Goal: Information Seeking & Learning: Learn about a topic

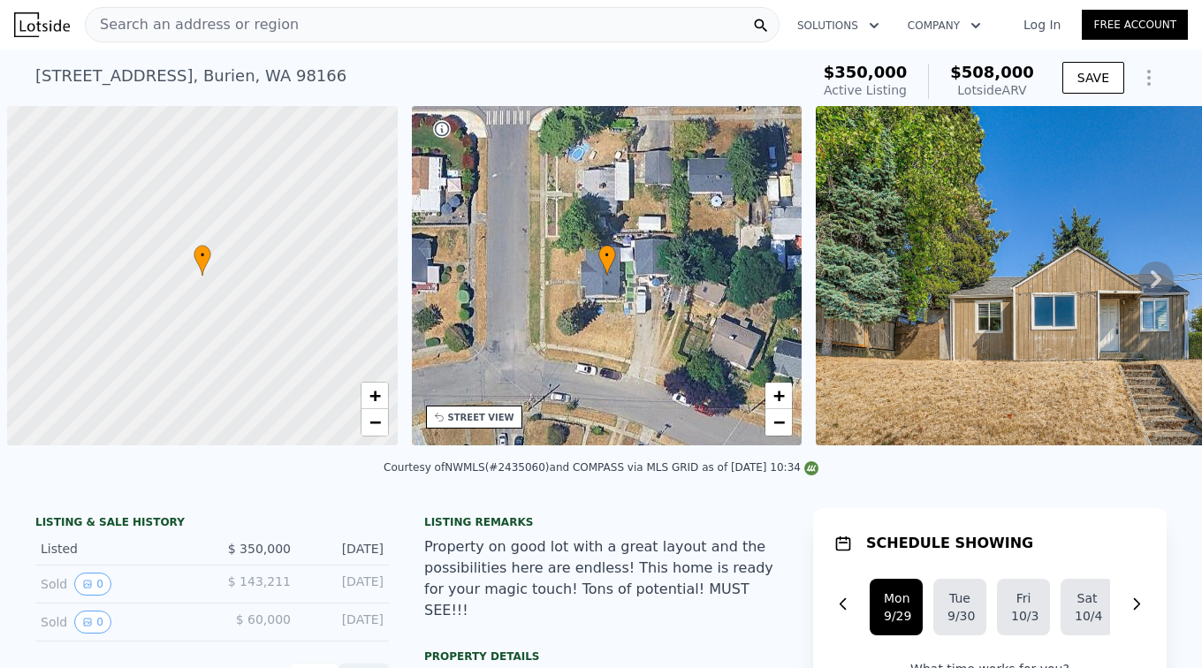
scroll to position [0, 7]
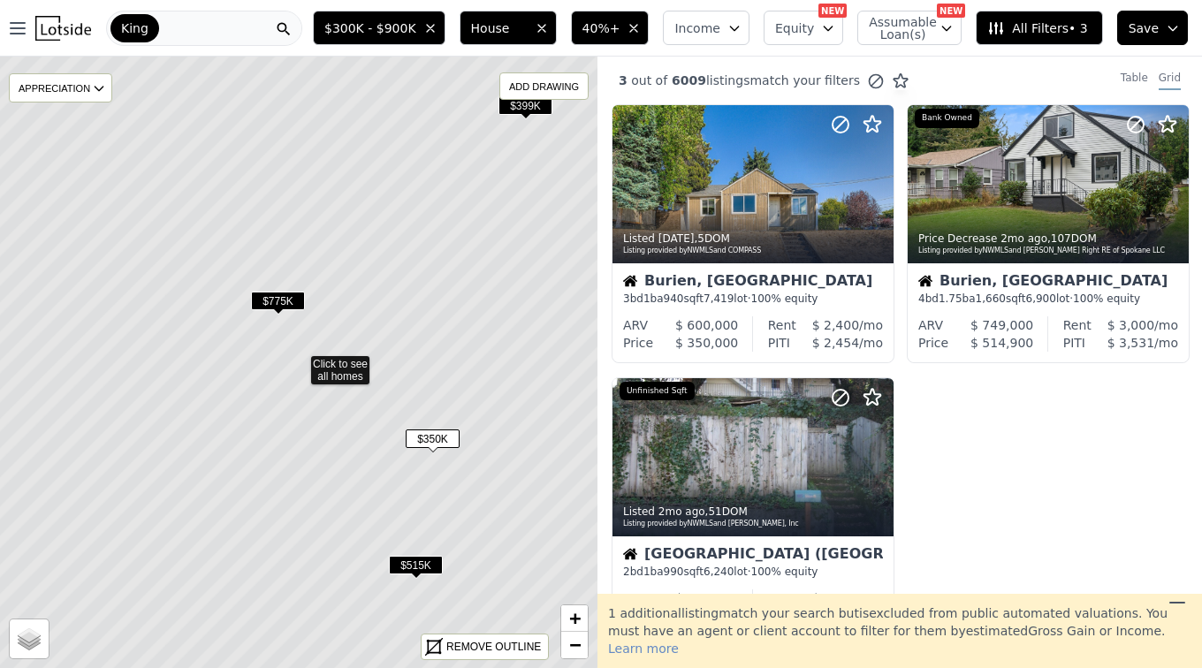
scroll to position [2209, 0]
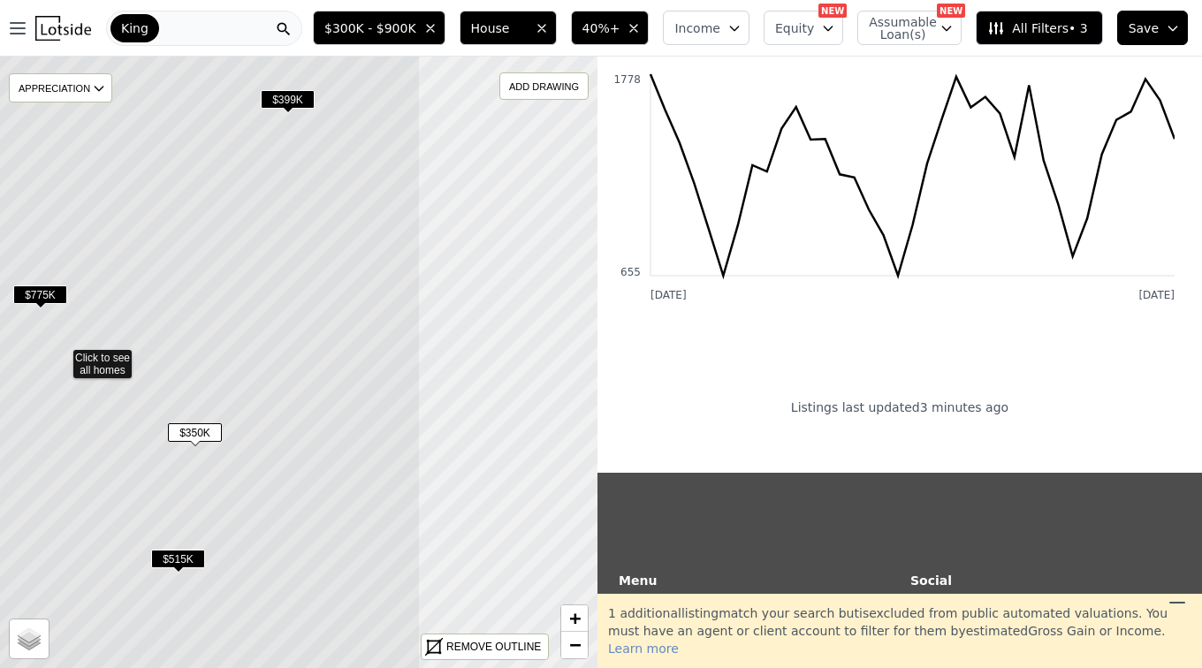
drag, startPoint x: 401, startPoint y: 300, endPoint x: 186, endPoint y: 287, distance: 215.1
click at [186, 287] on icon at bounding box center [60, 356] width 720 height 737
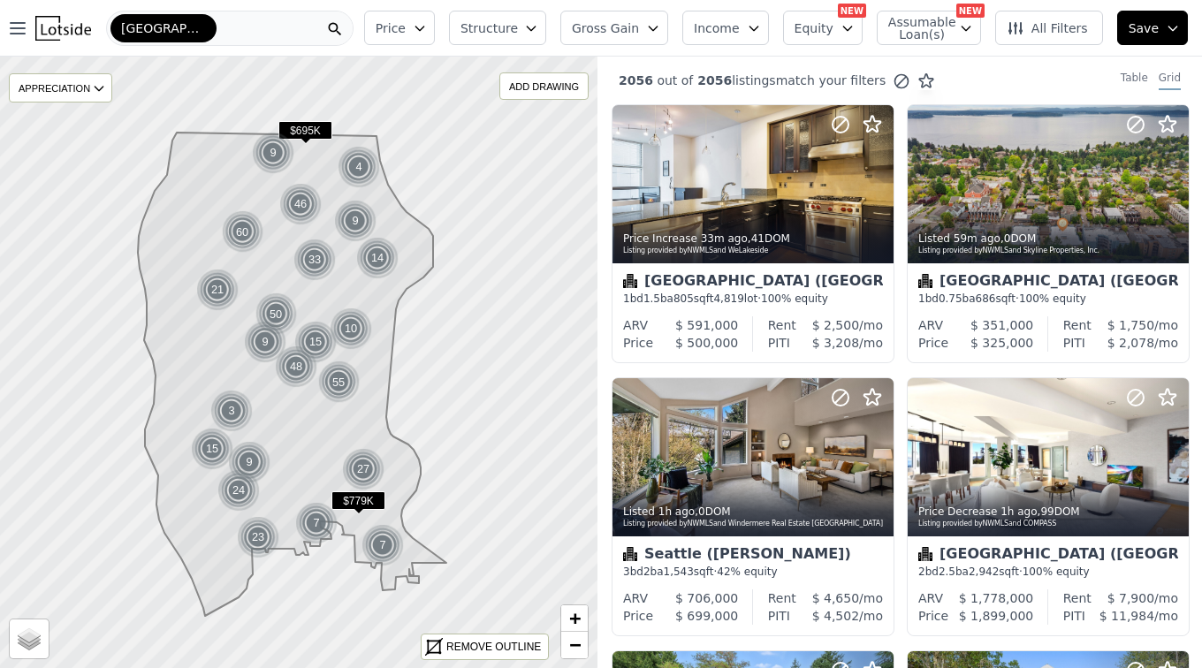
click at [538, 33] on icon "button" at bounding box center [531, 28] width 14 height 14
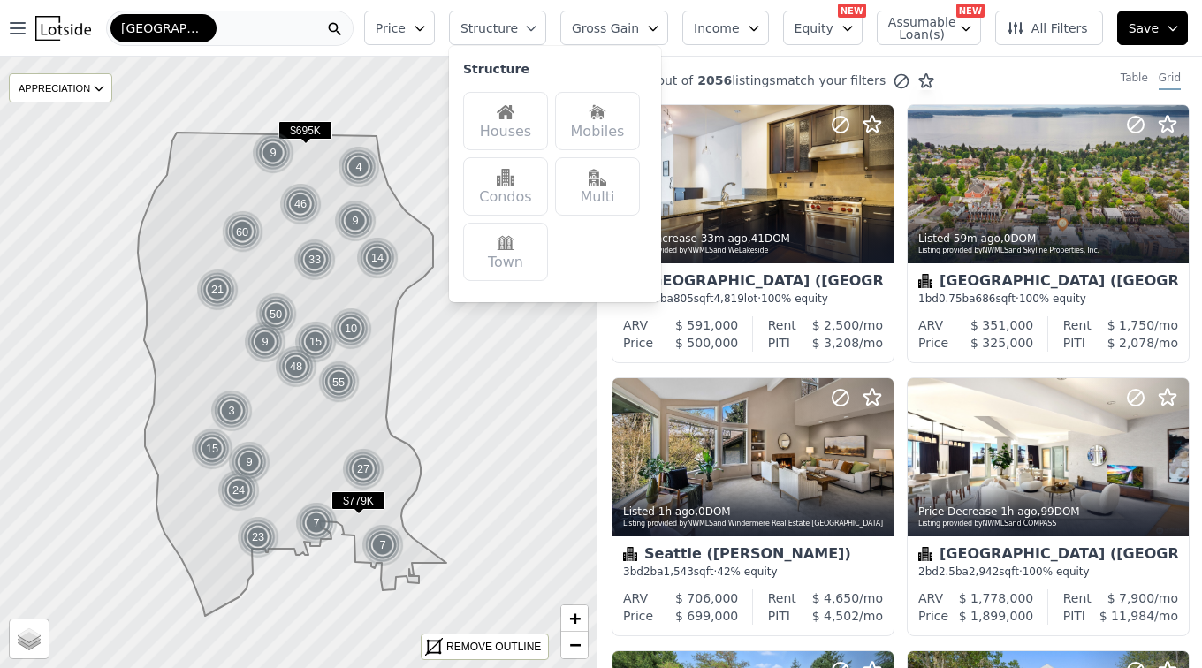
click at [527, 128] on div "Houses" at bounding box center [505, 121] width 85 height 58
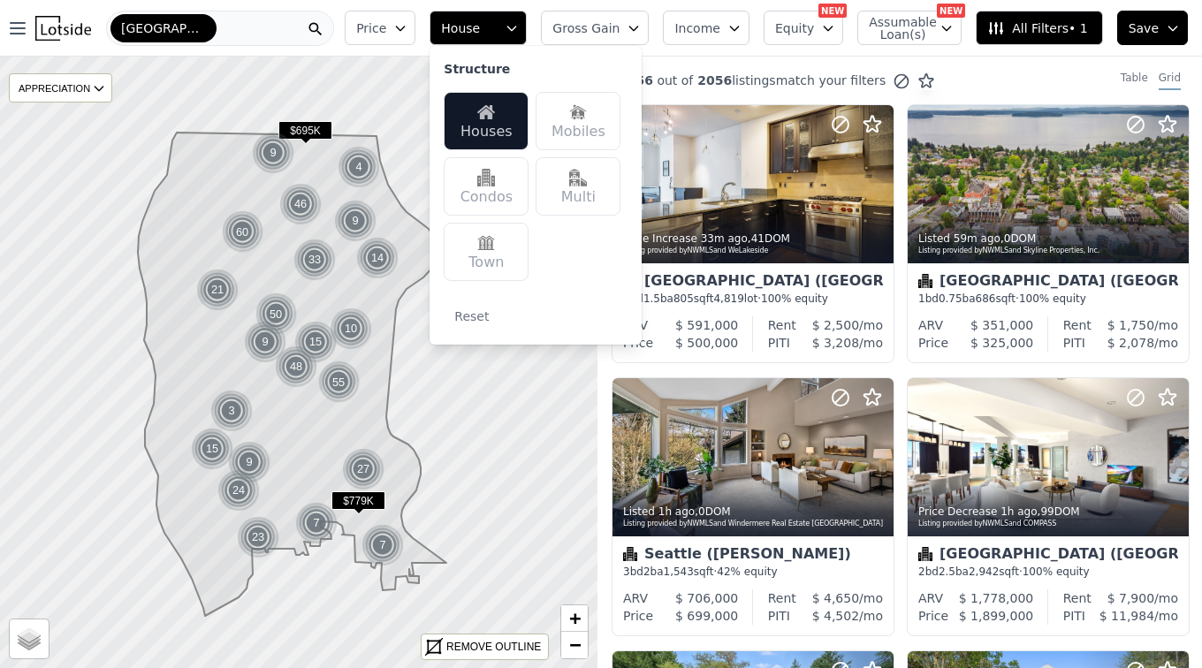
click at [407, 24] on icon "button" at bounding box center [400, 28] width 14 height 14
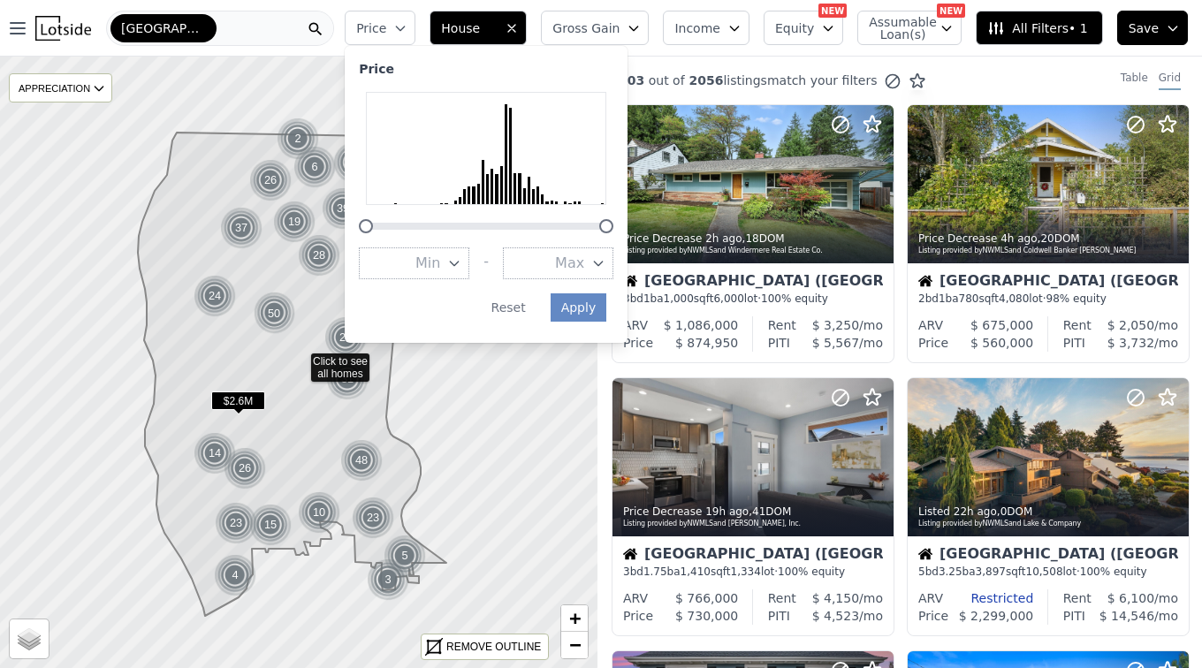
click at [613, 225] on div at bounding box center [606, 226] width 14 height 14
click at [603, 264] on icon "button" at bounding box center [599, 264] width 8 height 4
click at [570, 217] on div at bounding box center [486, 162] width 254 height 141
click at [501, 257] on div "Price Min - Max Apply Reset" at bounding box center [486, 194] width 283 height 297
click at [474, 305] on div "Apply Reset" at bounding box center [482, 307] width 247 height 28
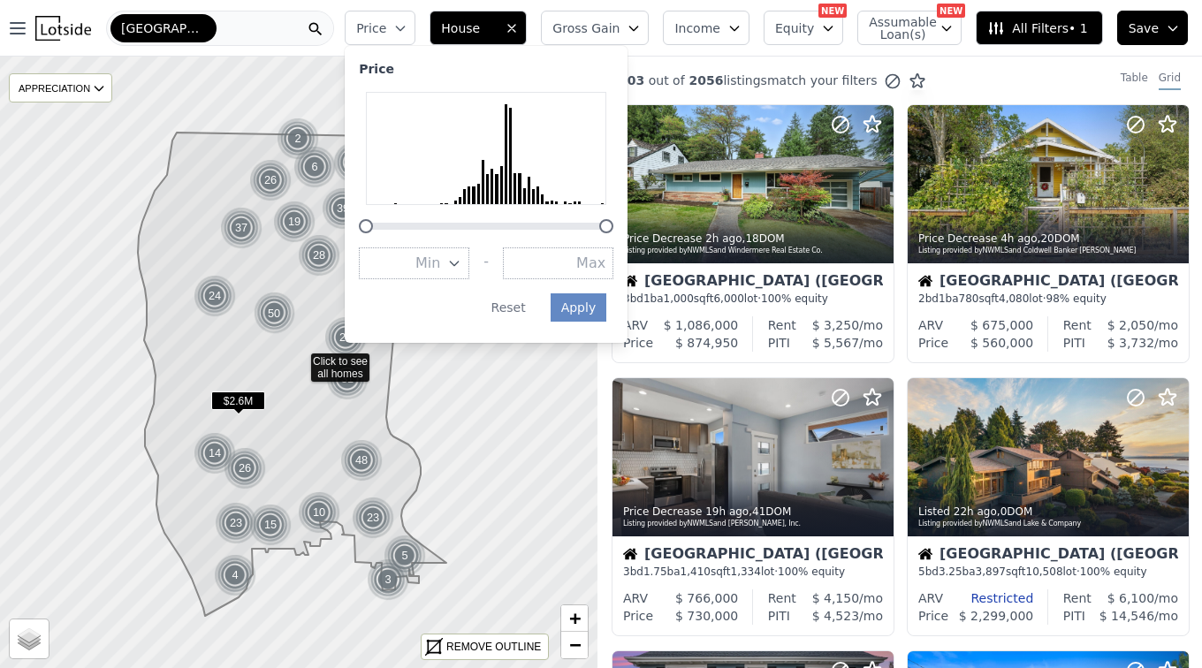
click at [559, 217] on div at bounding box center [486, 162] width 254 height 141
click at [608, 262] on input "number" at bounding box center [555, 262] width 105 height 30
click at [608, 265] on input "number" at bounding box center [555, 262] width 105 height 30
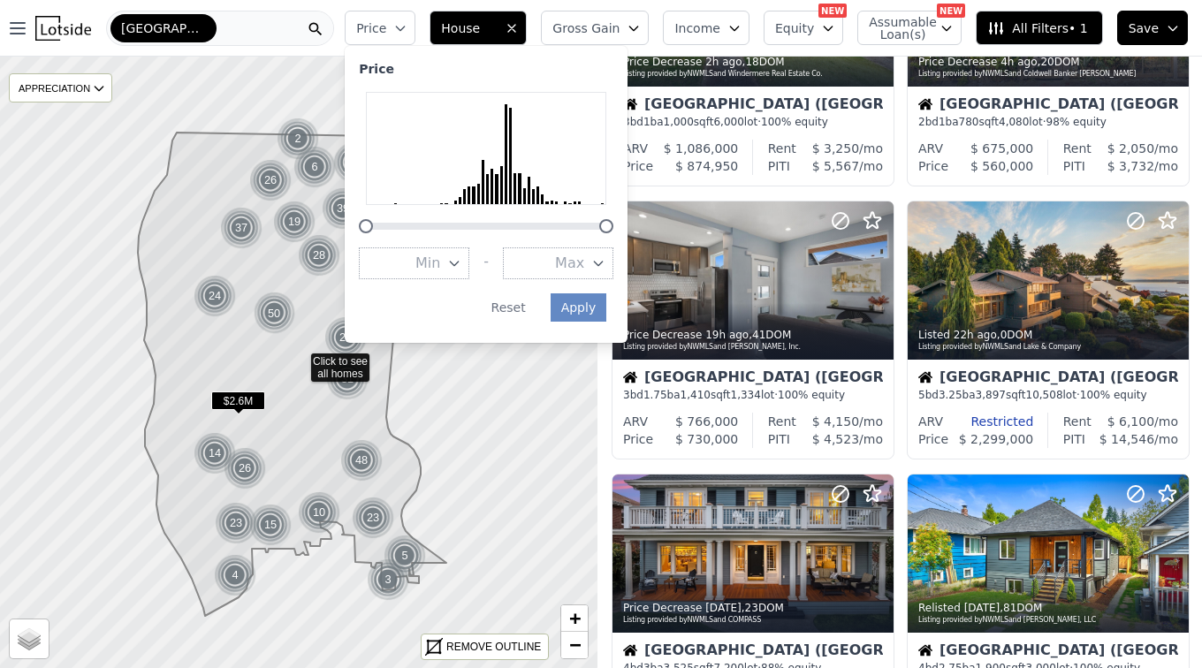
click at [605, 264] on icon "button" at bounding box center [598, 263] width 14 height 14
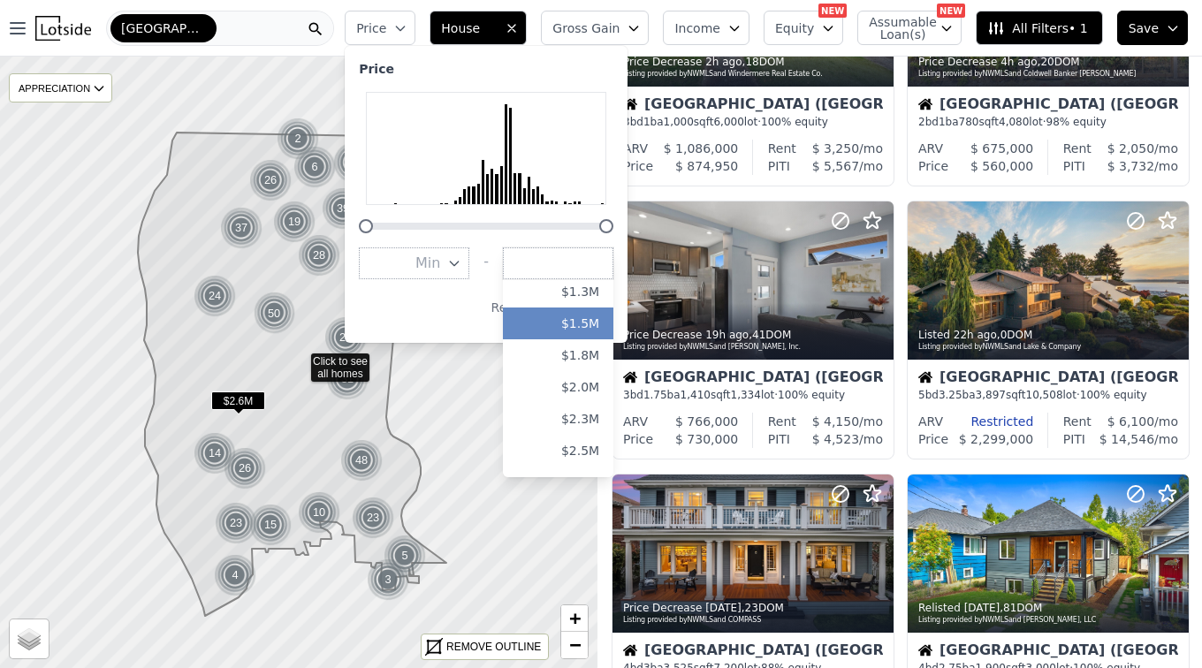
scroll to position [265, 0]
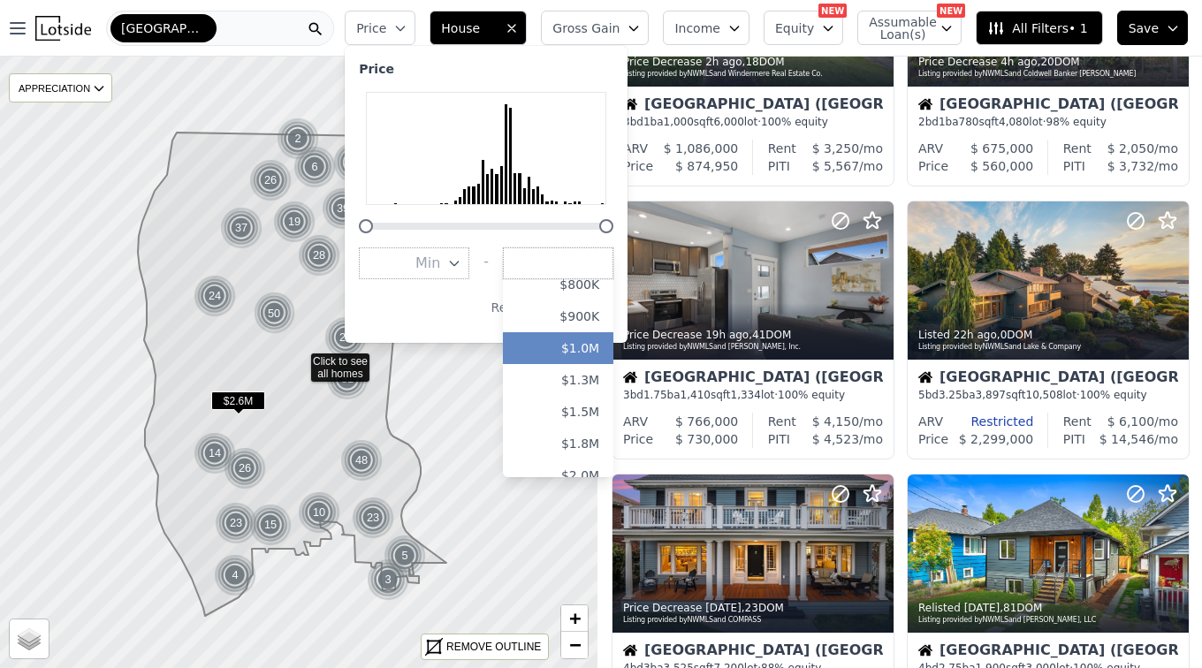
click at [595, 345] on button "$1.0M" at bounding box center [558, 348] width 110 height 32
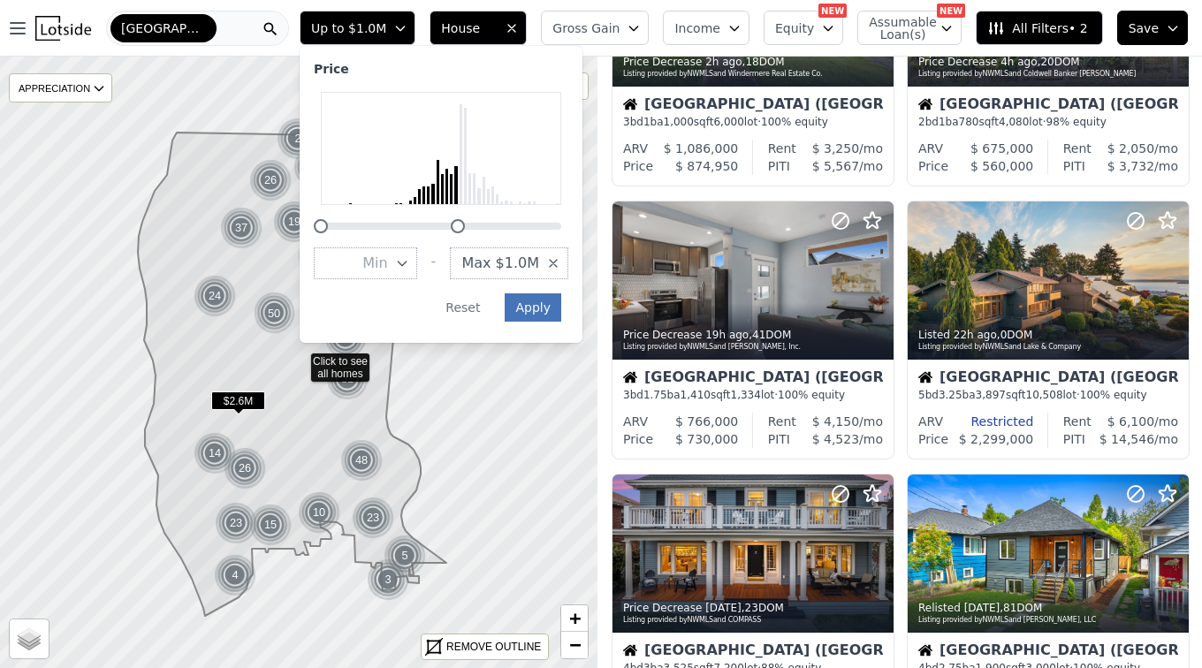
click at [558, 313] on button "Apply" at bounding box center [532, 307] width 57 height 28
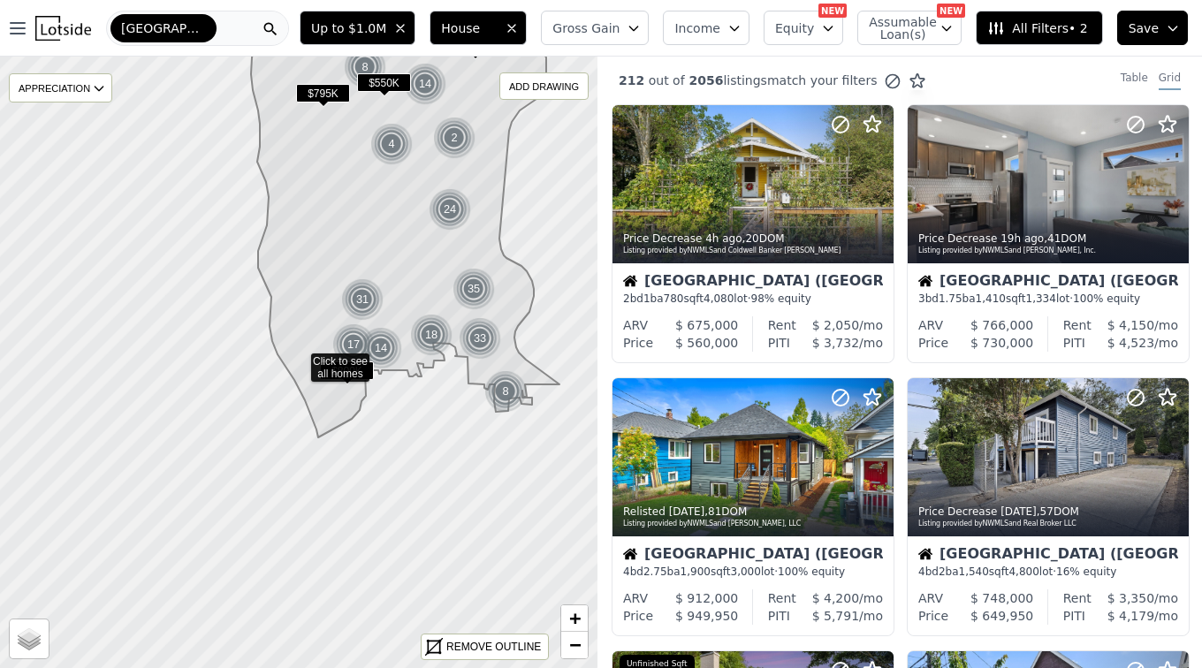
click at [1092, 41] on button "All Filters • 2" at bounding box center [1038, 28] width 126 height 34
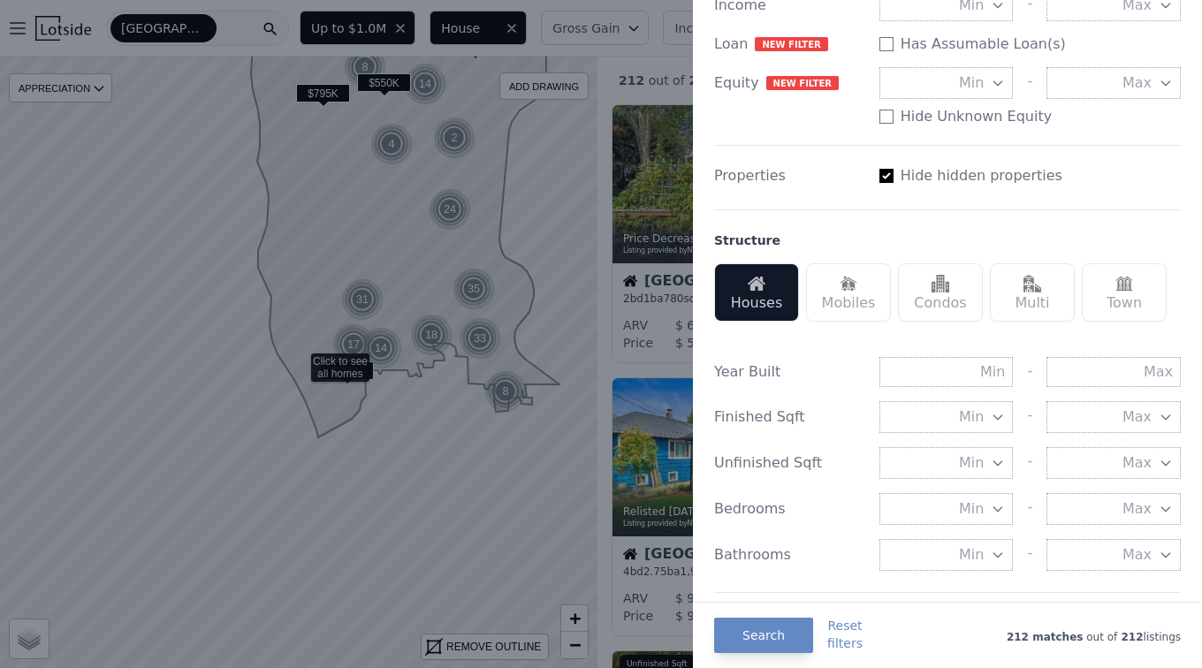
scroll to position [353, 0]
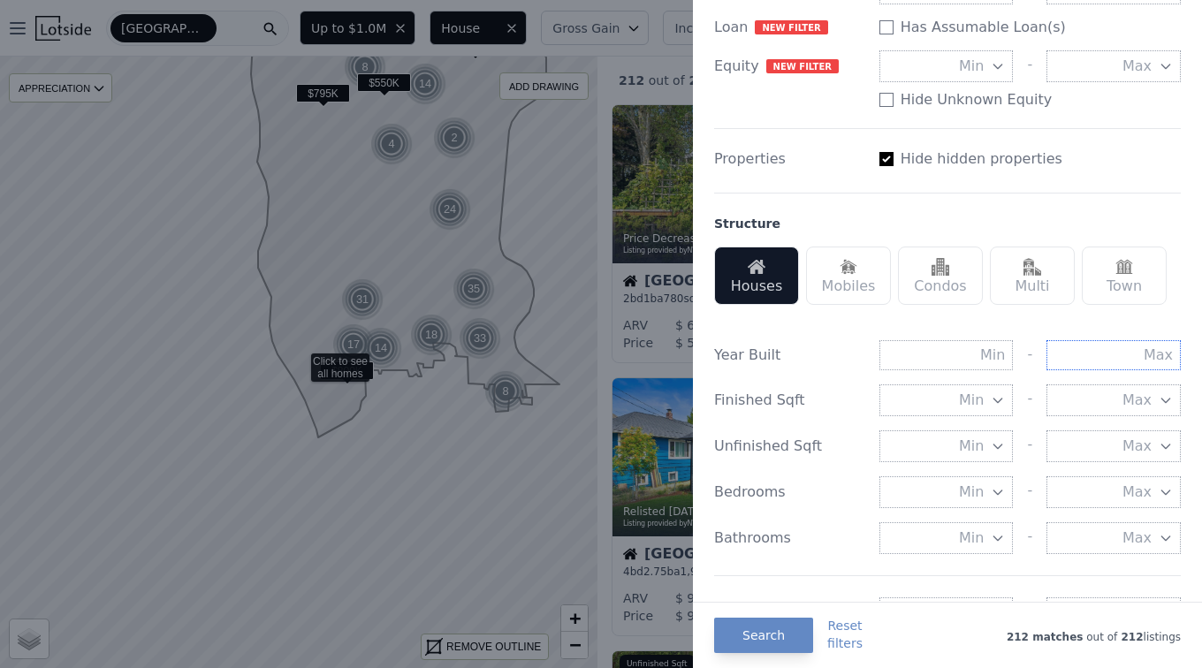
click at [1133, 354] on input "text" at bounding box center [1113, 355] width 134 height 30
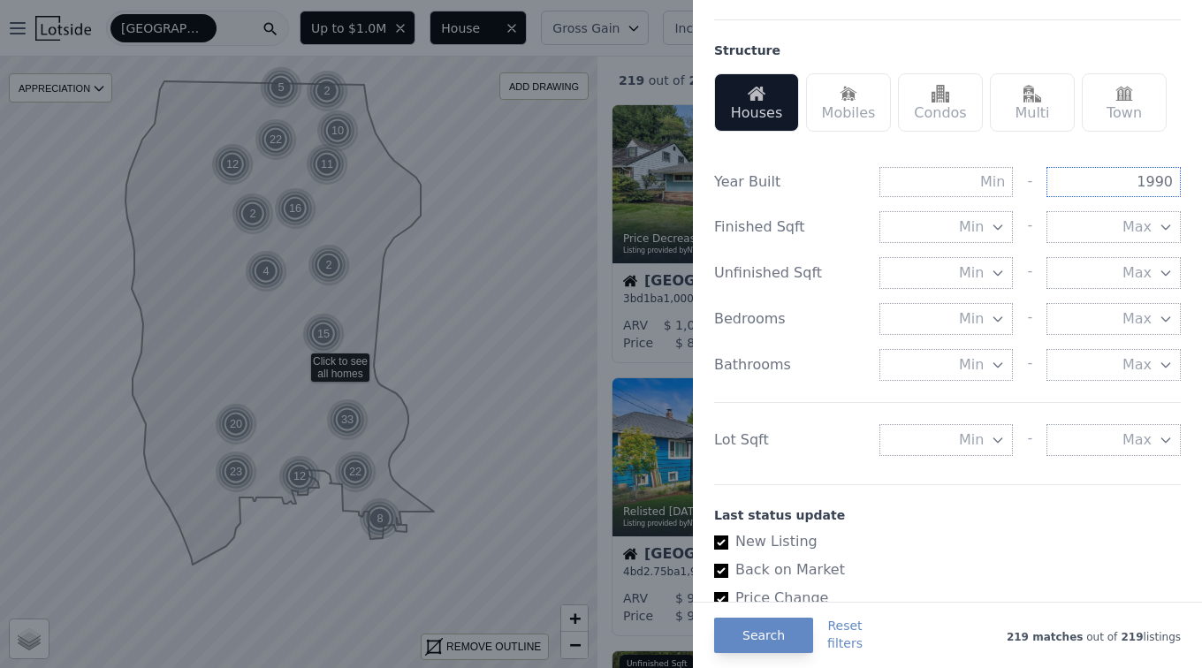
scroll to position [514, 0]
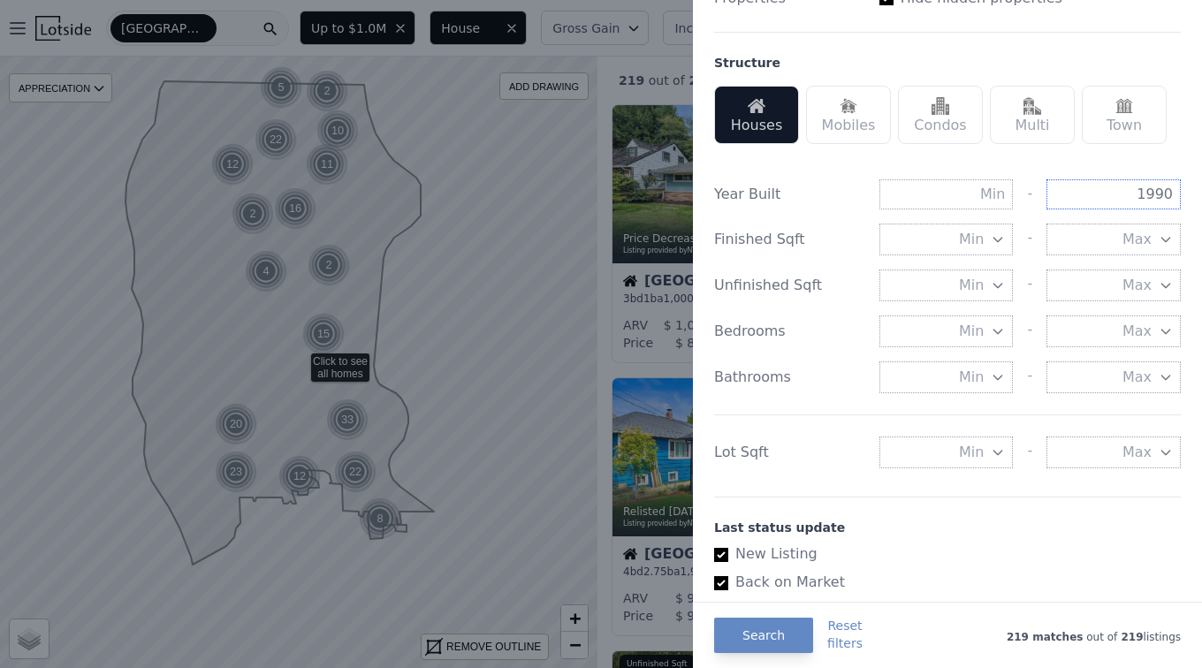
type input "1990"
click at [982, 459] on button "Min" at bounding box center [946, 452] width 134 height 32
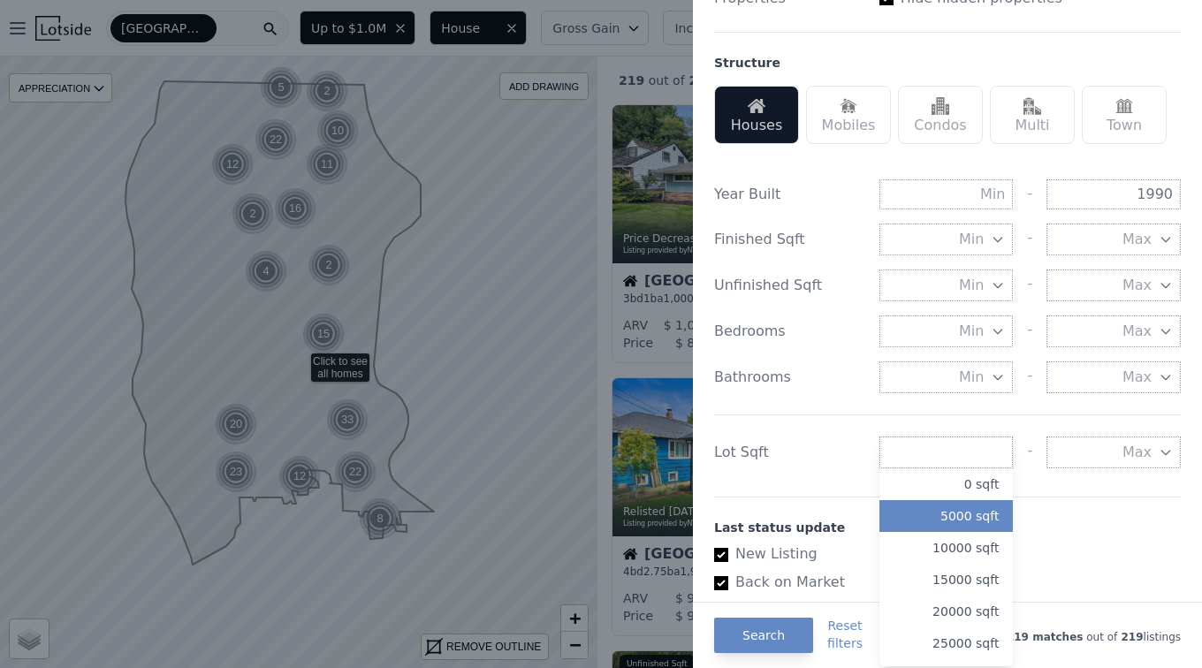
click at [961, 519] on button "5000 sqft" at bounding box center [946, 516] width 134 height 32
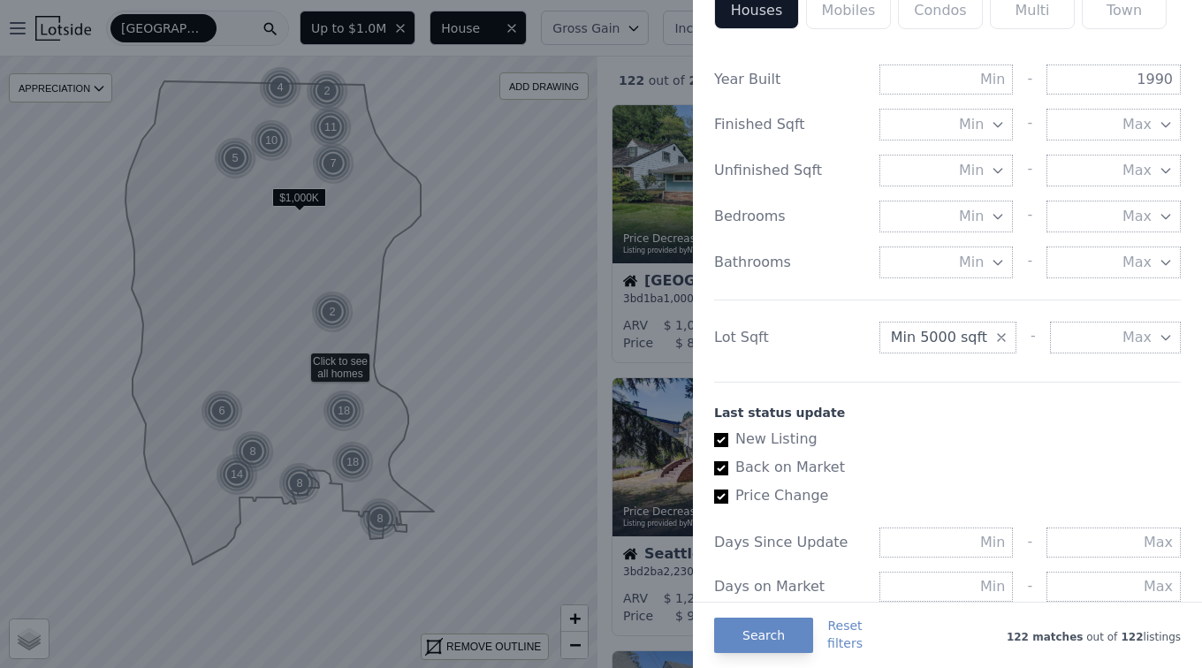
scroll to position [707, 0]
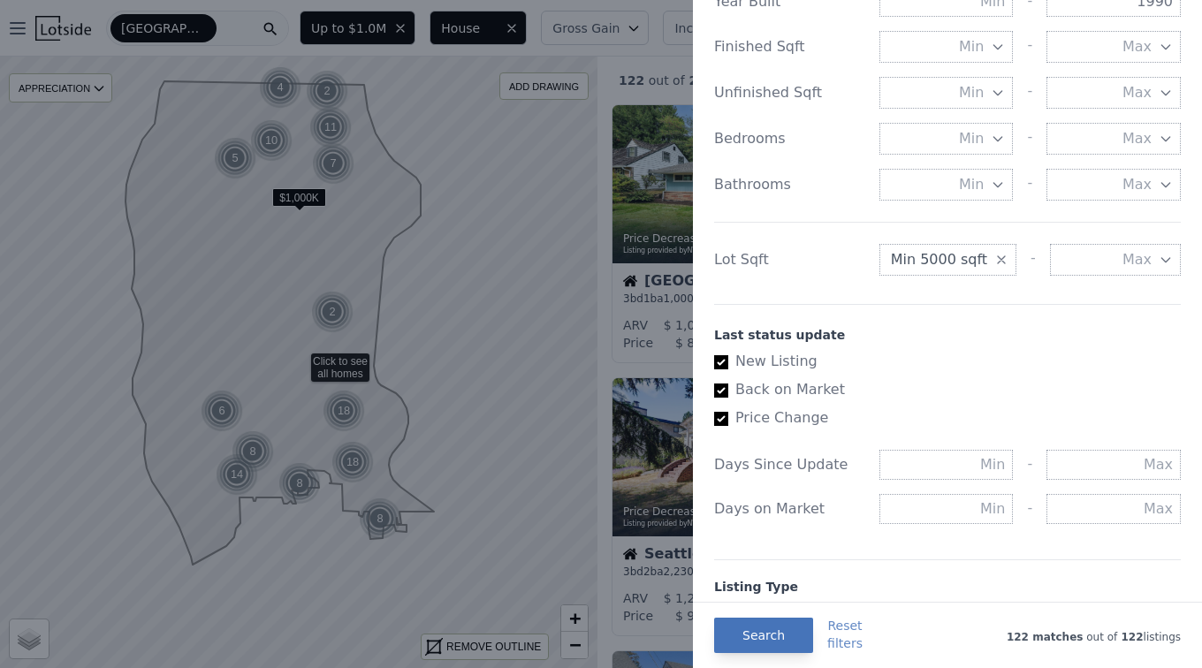
click at [746, 637] on button "Search" at bounding box center [763, 635] width 99 height 35
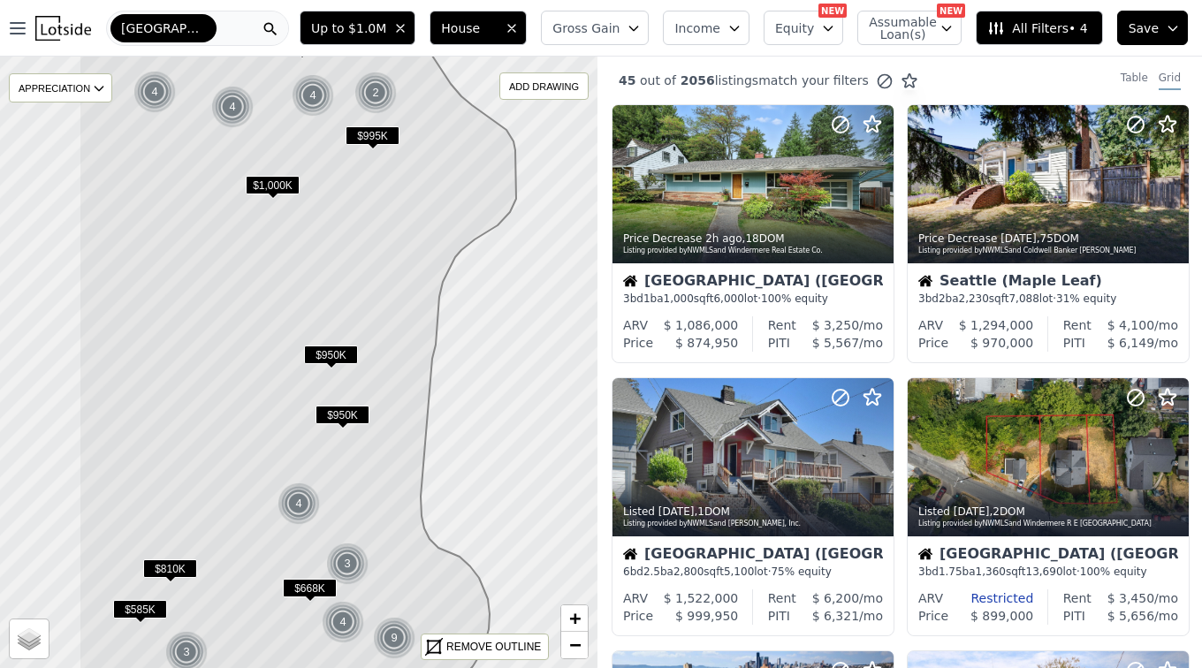
click at [349, 388] on icon at bounding box center [297, 364] width 437 height 737
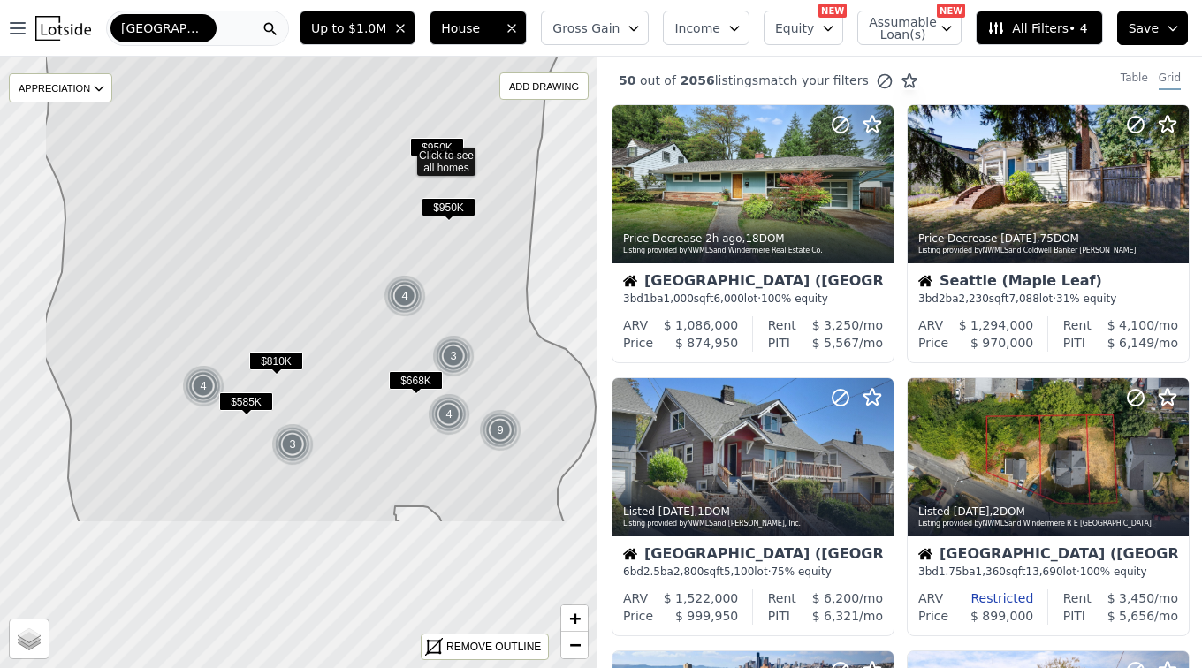
drag, startPoint x: 294, startPoint y: 574, endPoint x: 291, endPoint y: 402, distance: 172.3
click at [379, 391] on icon at bounding box center [332, 154] width 577 height 737
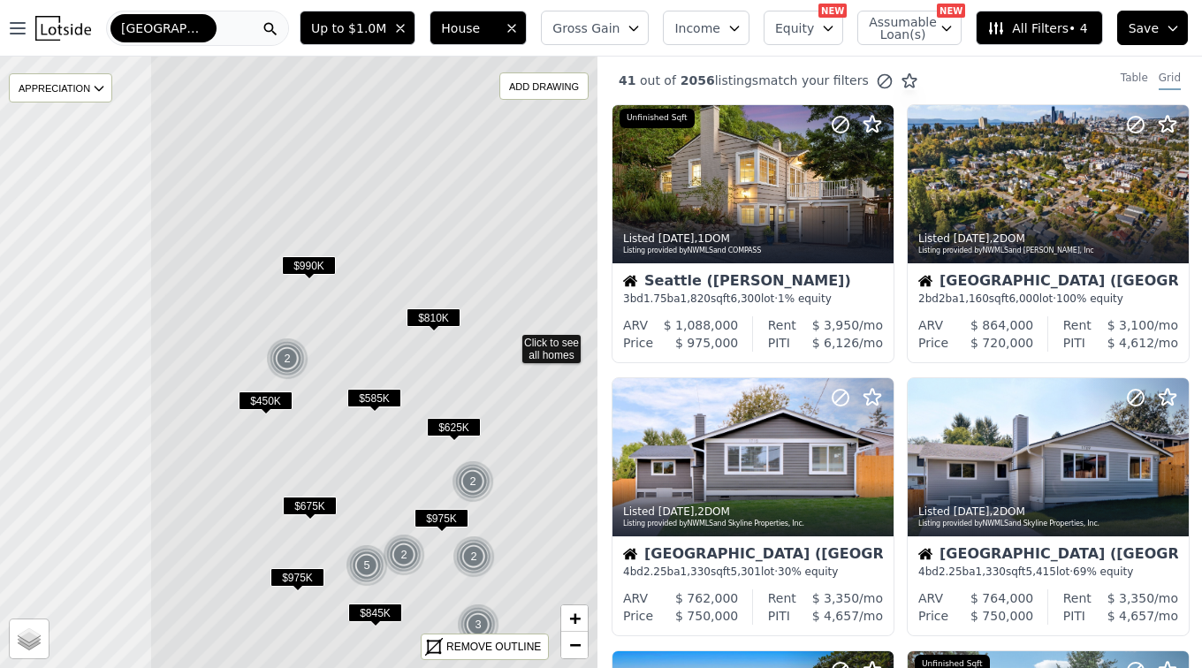
click at [501, 406] on icon at bounding box center [509, 341] width 720 height 737
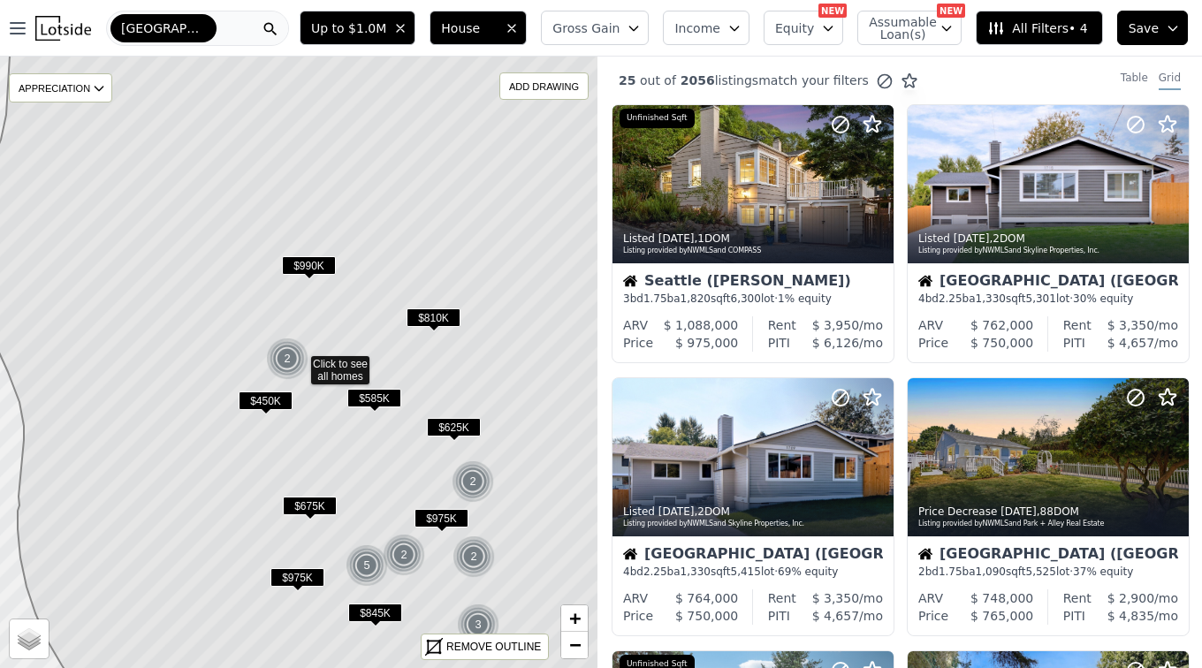
click at [435, 321] on span "$810K" at bounding box center [433, 317] width 54 height 19
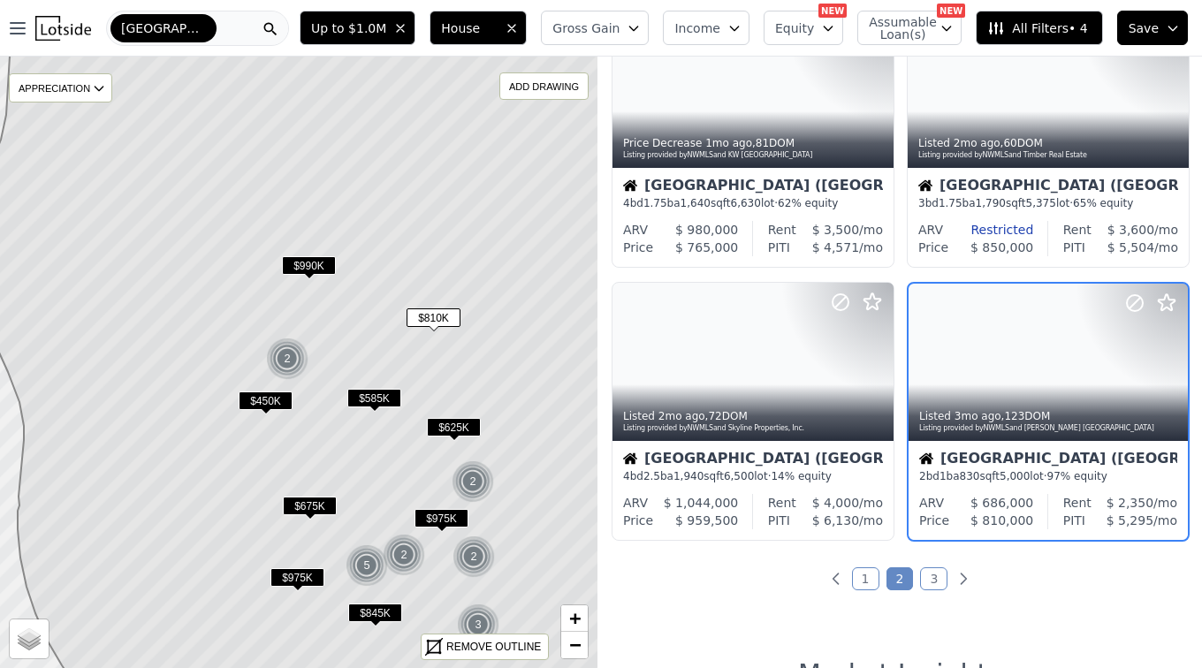
scroll to position [1208, 0]
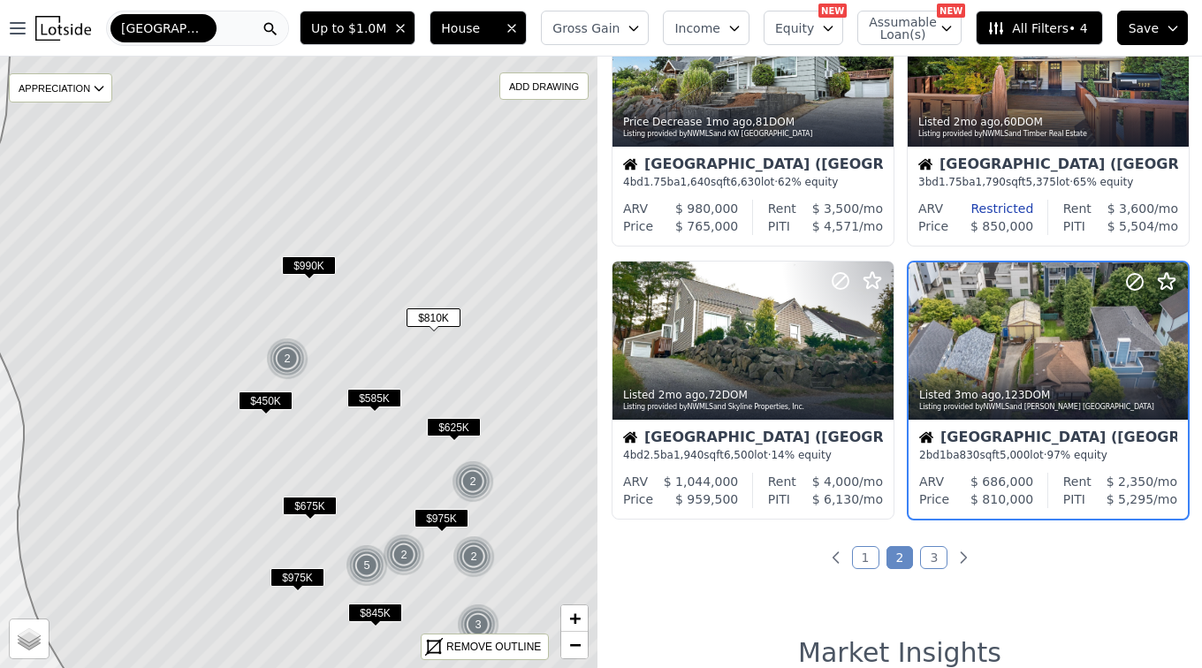
click at [262, 405] on span "$450K" at bounding box center [266, 400] width 54 height 19
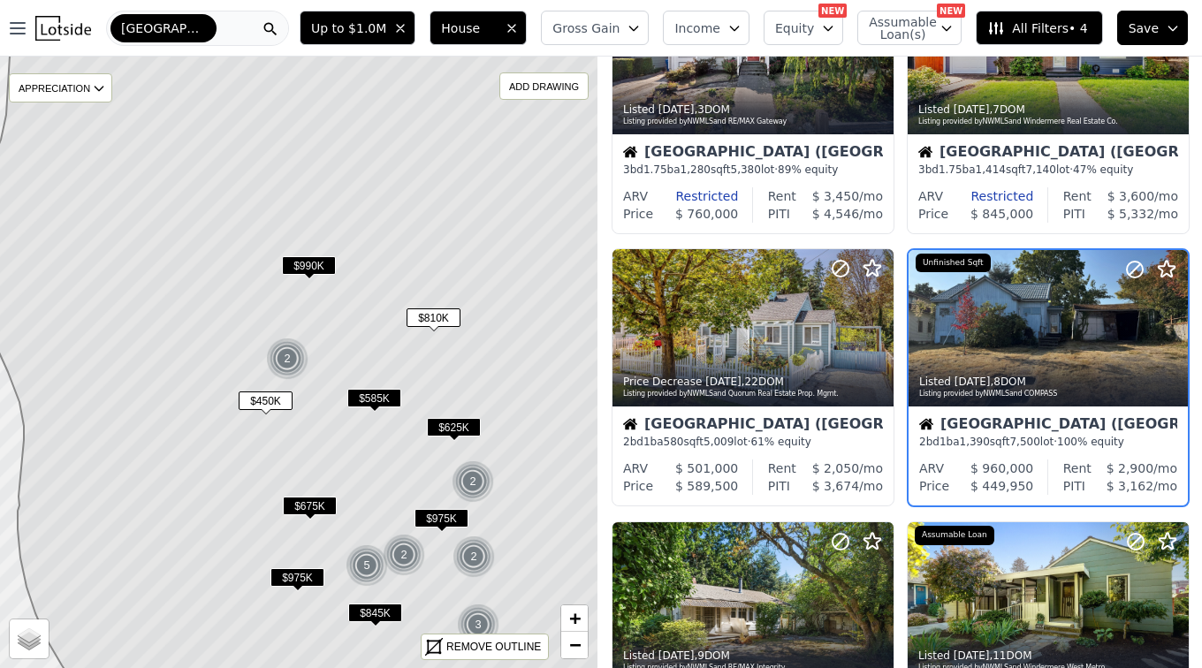
scroll to position [935, 0]
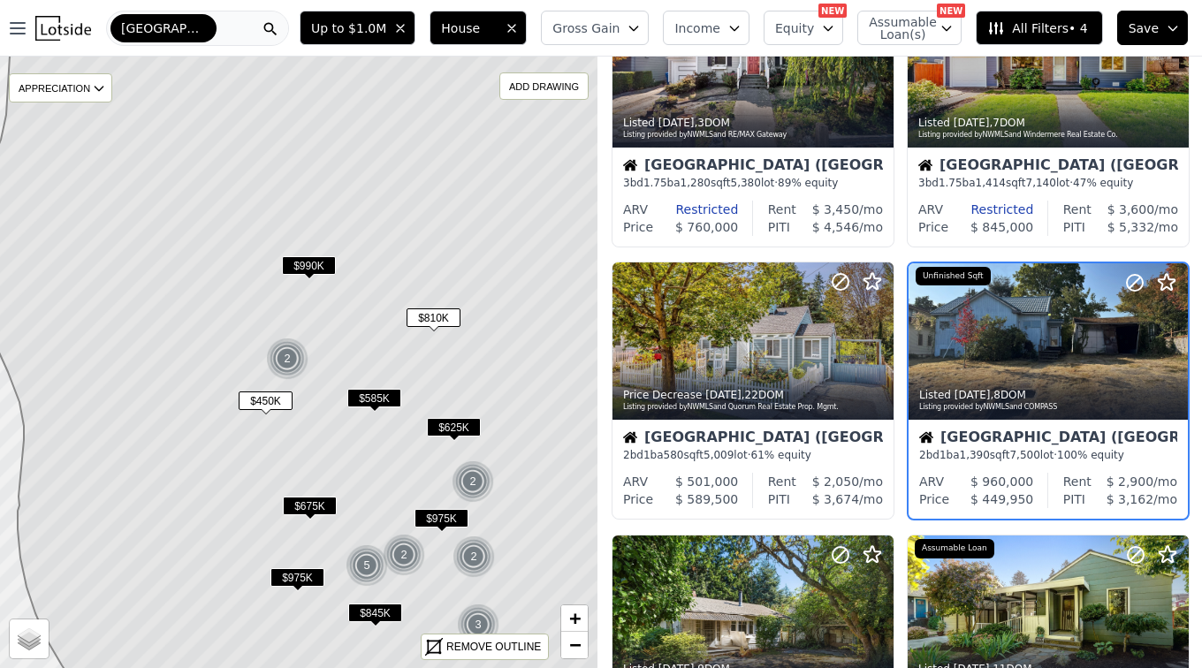
click at [279, 399] on span "$450K" at bounding box center [266, 400] width 54 height 19
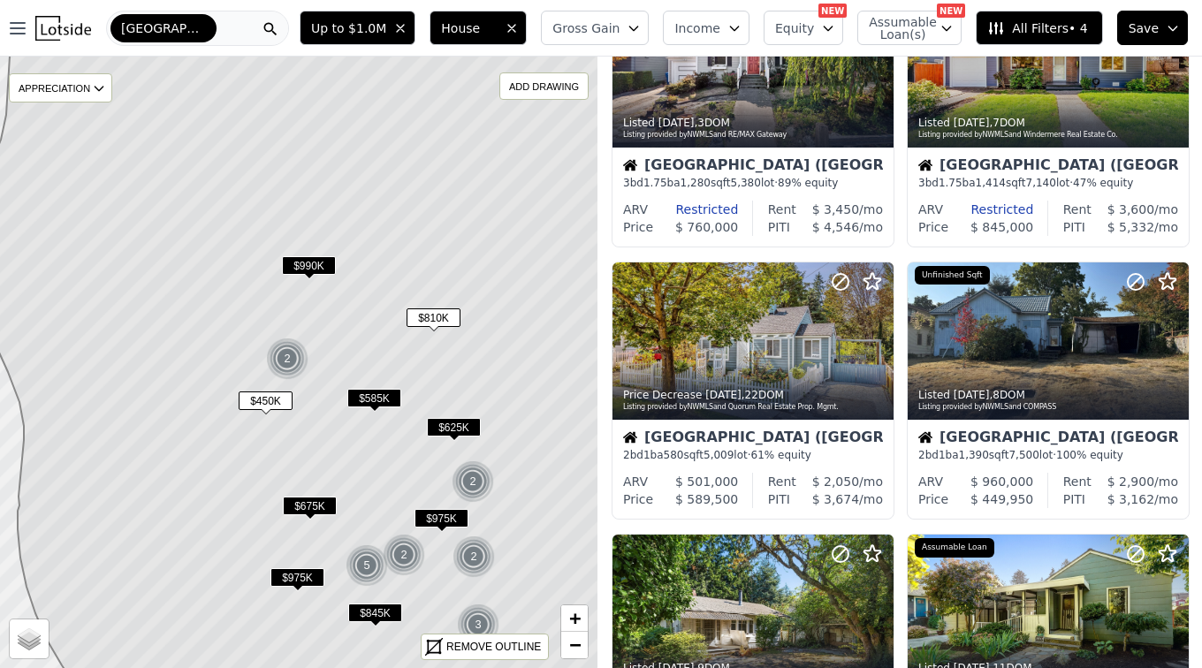
click at [267, 399] on span "$450K" at bounding box center [266, 400] width 54 height 19
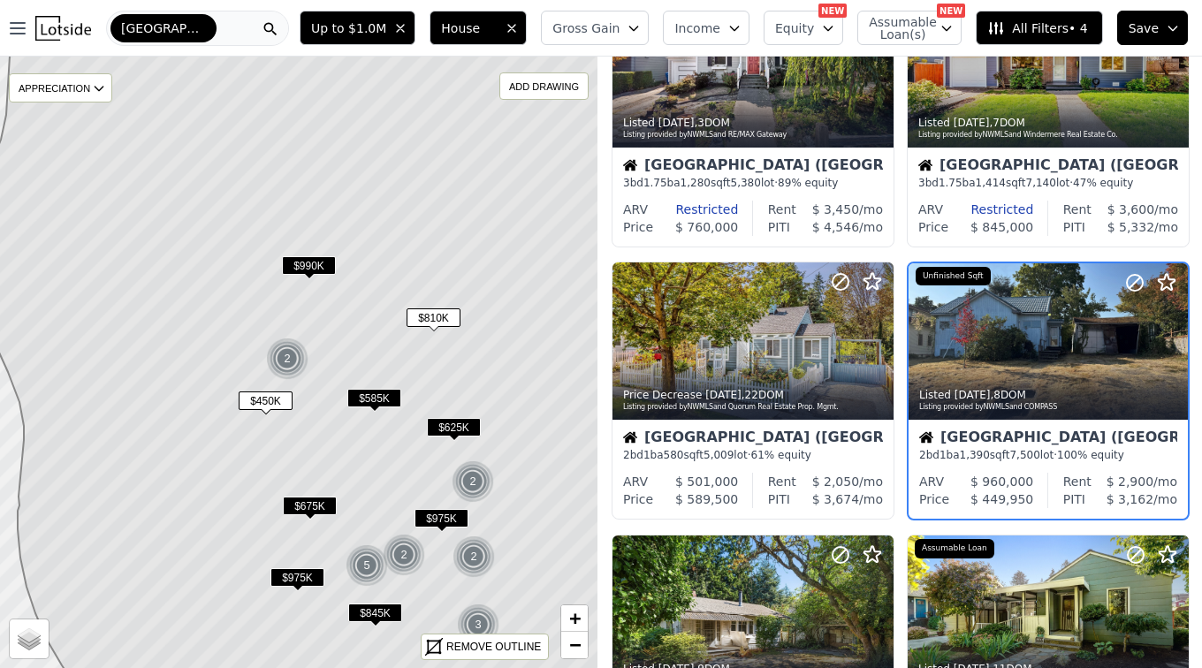
click at [268, 399] on span "$450K" at bounding box center [266, 400] width 54 height 19
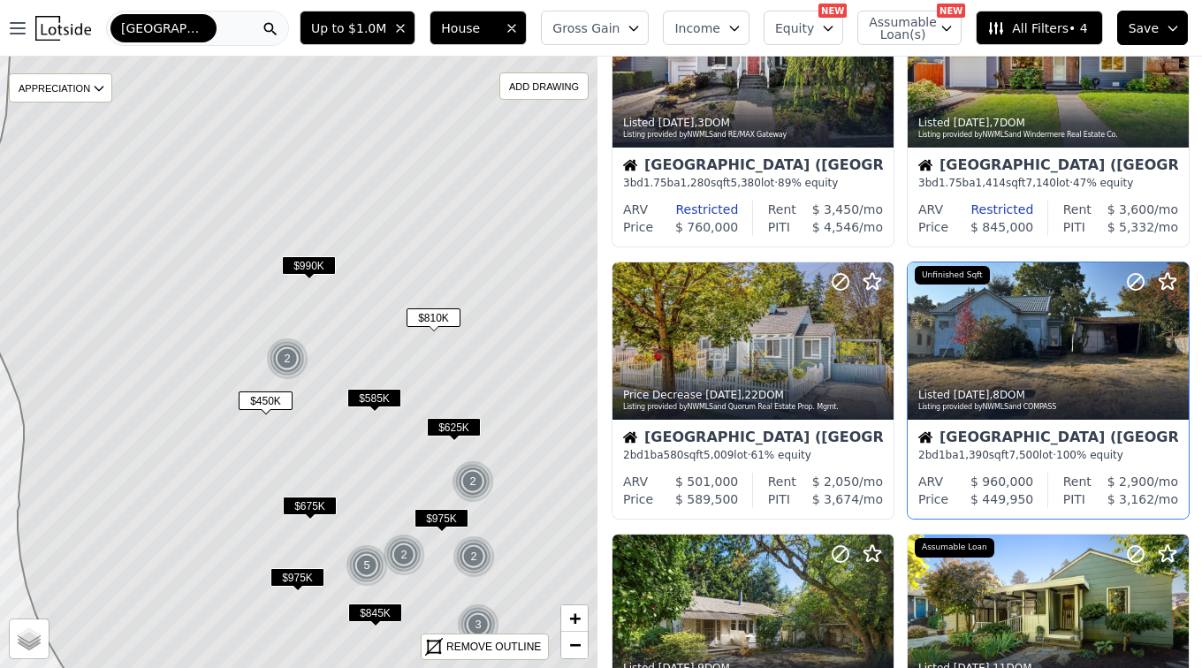
click at [974, 437] on div "Seattle (West Seattle)" at bounding box center [1048, 439] width 260 height 18
click at [265, 398] on span "$450K" at bounding box center [266, 400] width 54 height 19
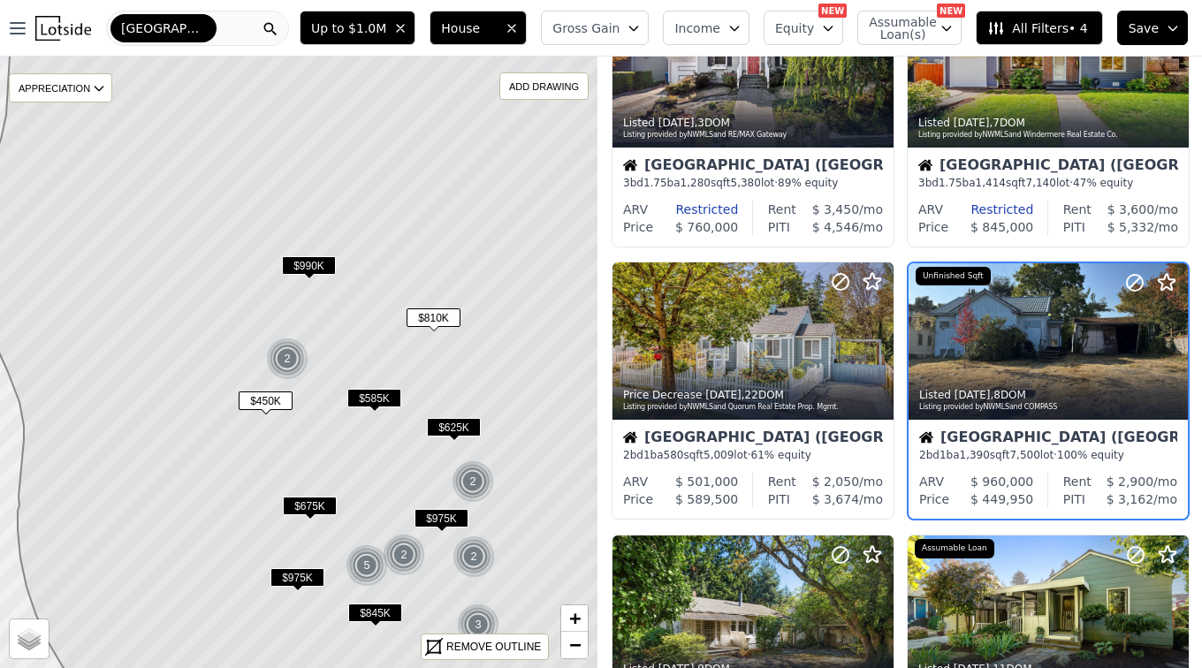
click at [265, 398] on span "$450K" at bounding box center [266, 400] width 54 height 19
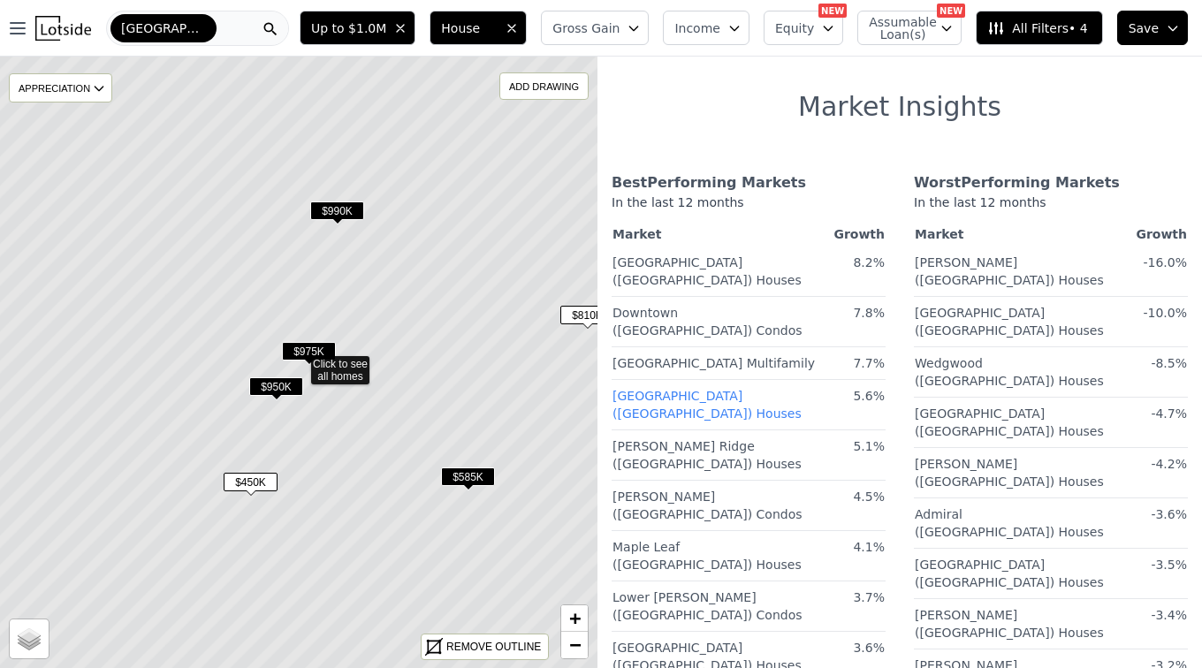
scroll to position [1023, 0]
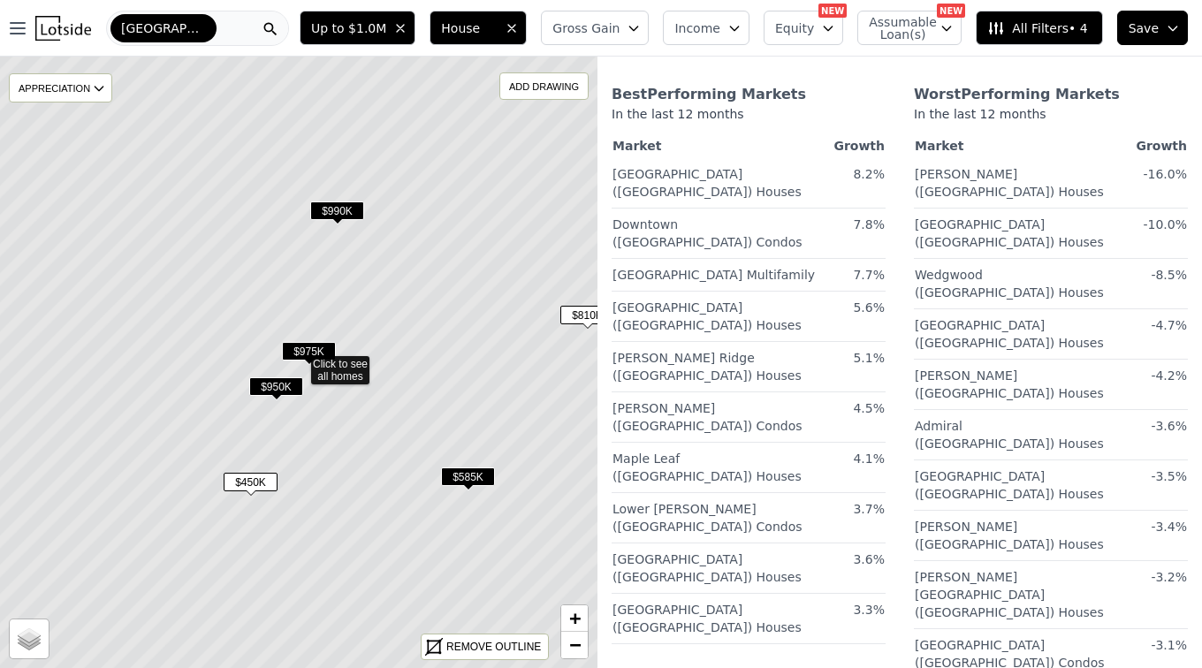
click at [556, 176] on icon at bounding box center [298, 362] width 720 height 737
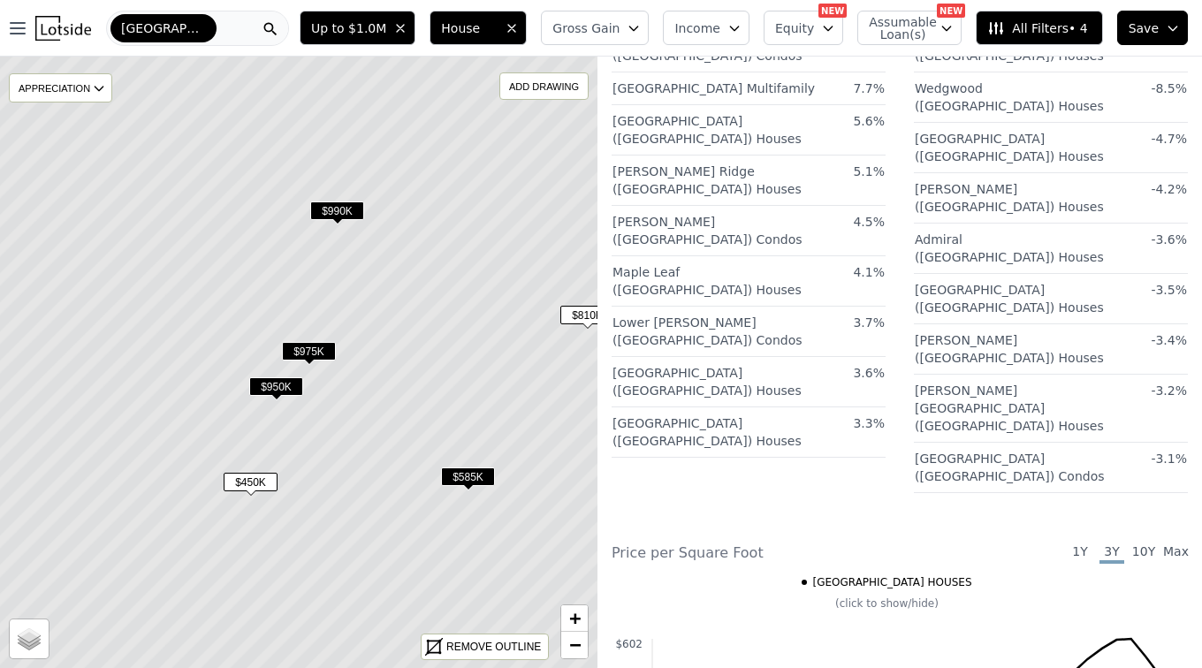
scroll to position [1200, 0]
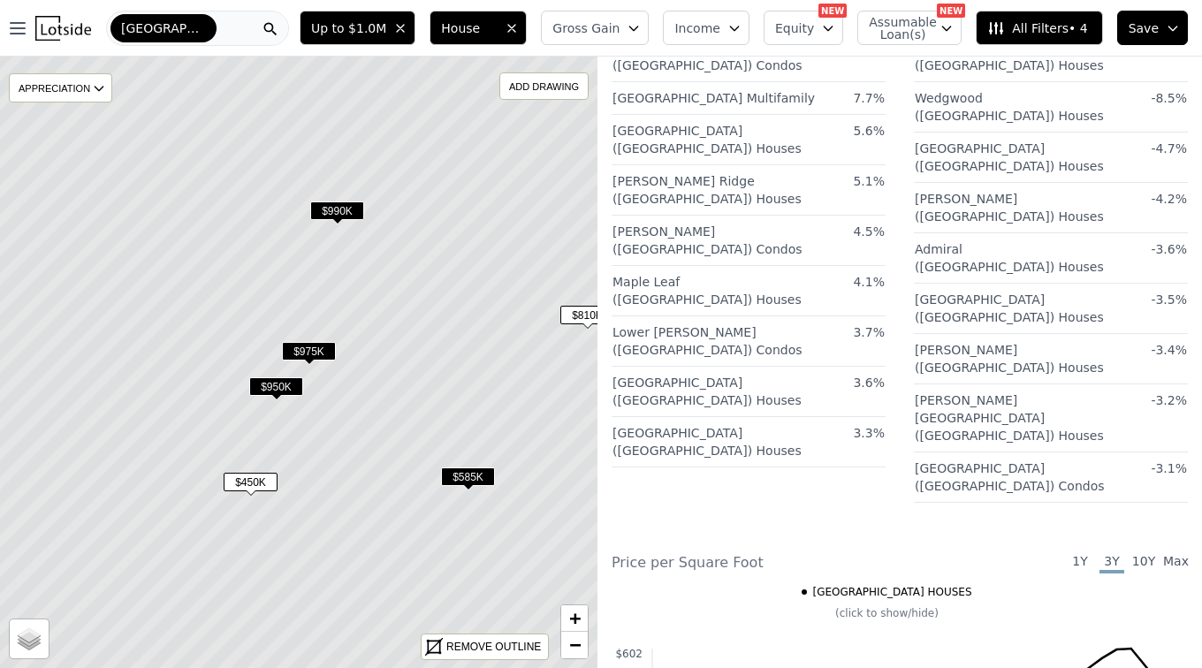
click at [537, 168] on icon at bounding box center [298, 362] width 720 height 737
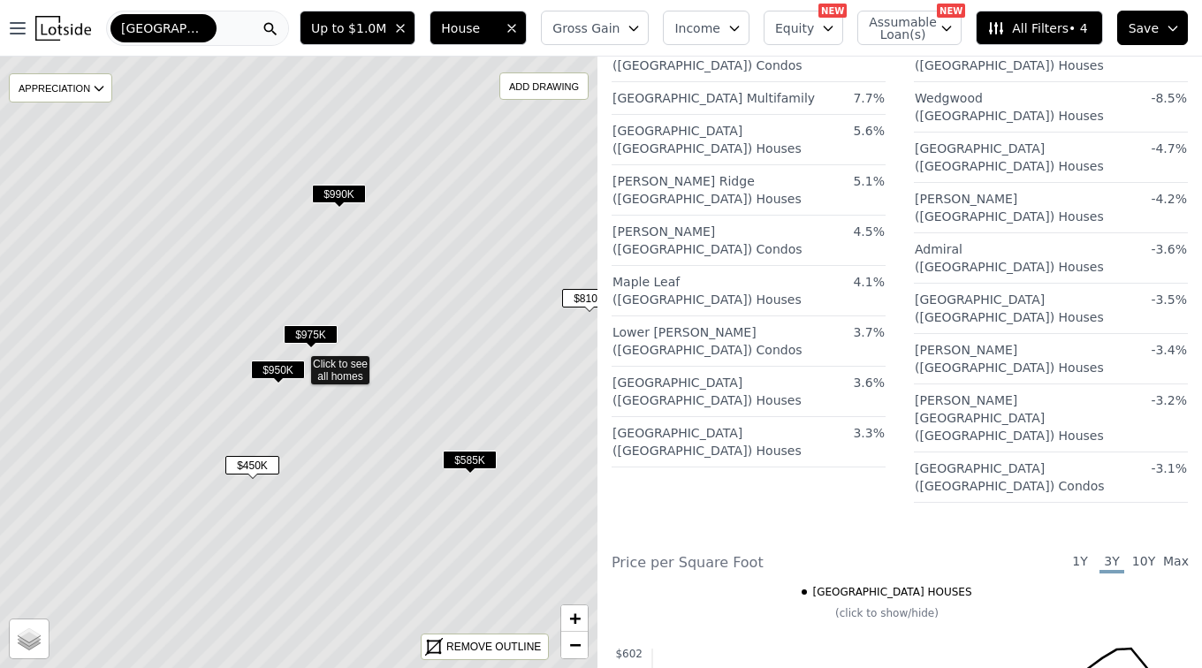
click at [245, 464] on span "$450K" at bounding box center [252, 465] width 54 height 19
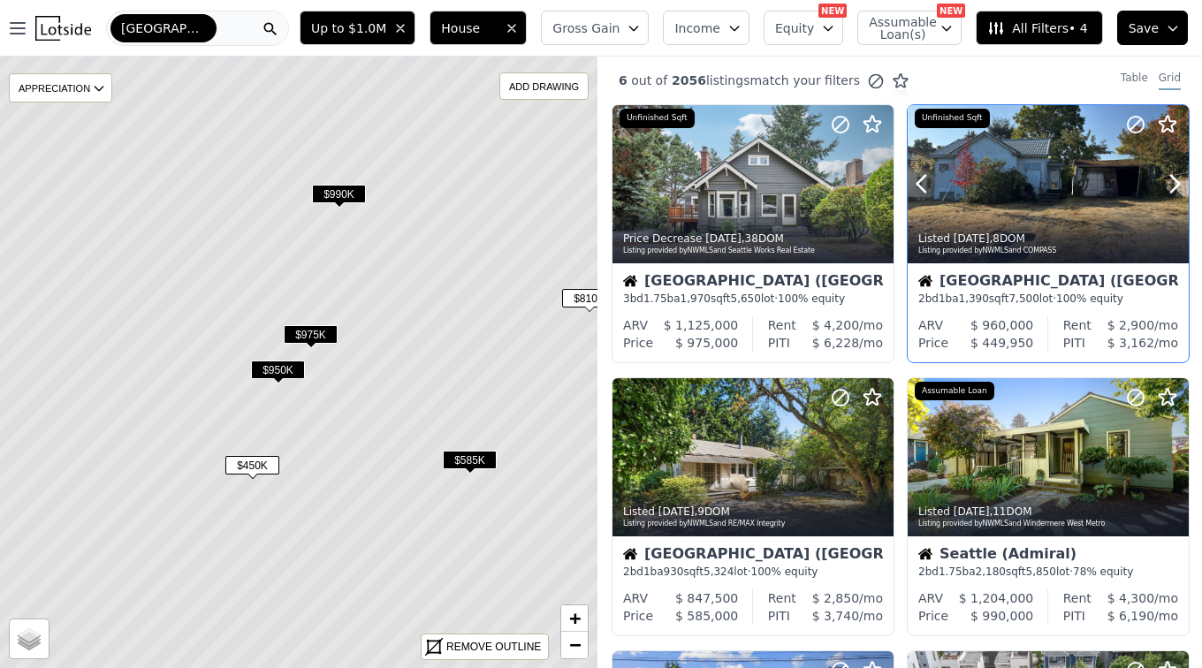
click at [983, 238] on div "Listed 1w ago , 8 DOM" at bounding box center [1049, 238] width 262 height 14
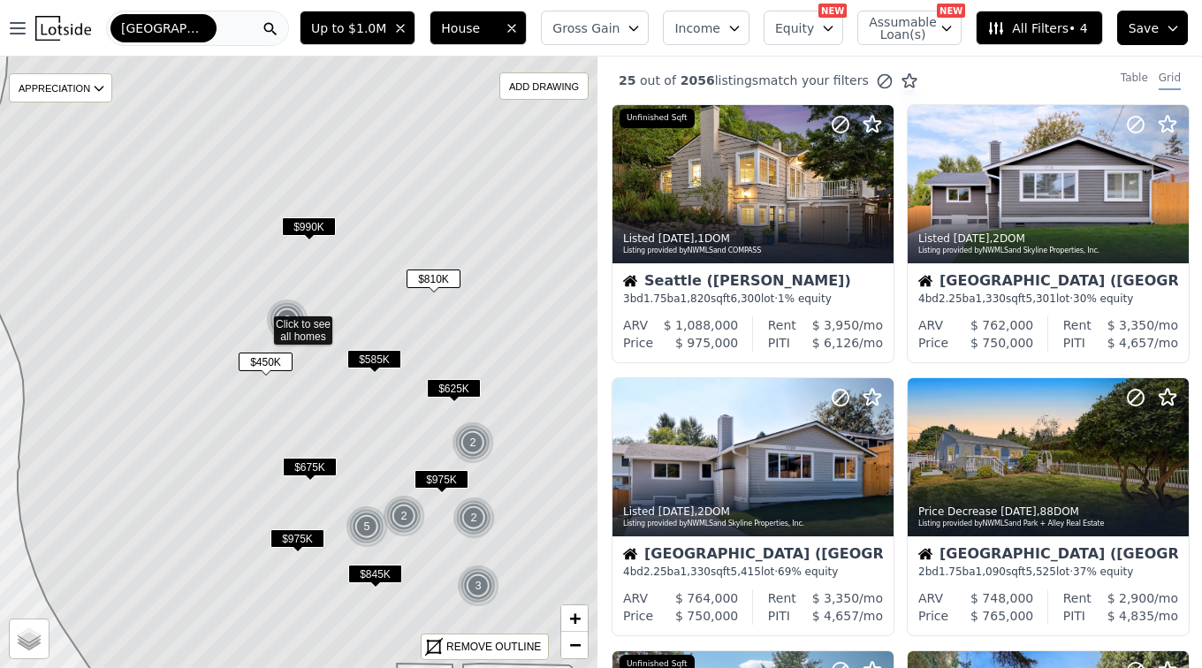
drag, startPoint x: 349, startPoint y: 421, endPoint x: 312, endPoint y: 382, distance: 54.4
click at [312, 382] on icon at bounding box center [294, 322] width 654 height 737
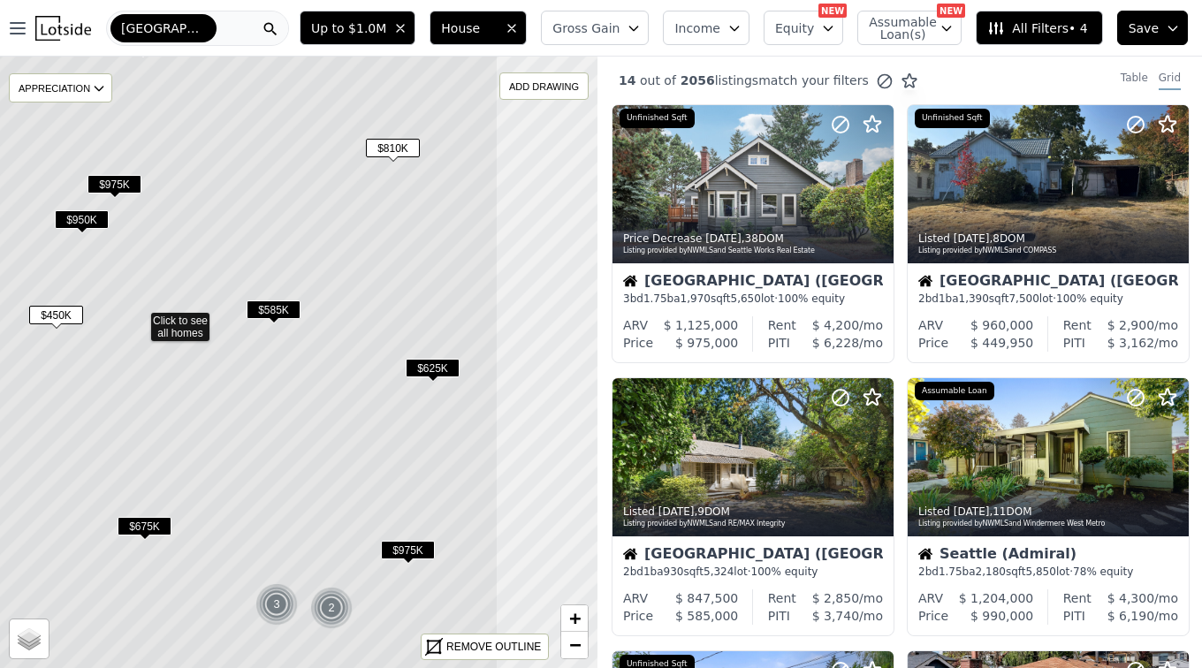
drag, startPoint x: 465, startPoint y: 412, endPoint x: 298, endPoint y: 368, distance: 172.7
click at [298, 368] on icon at bounding box center [138, 319] width 720 height 737
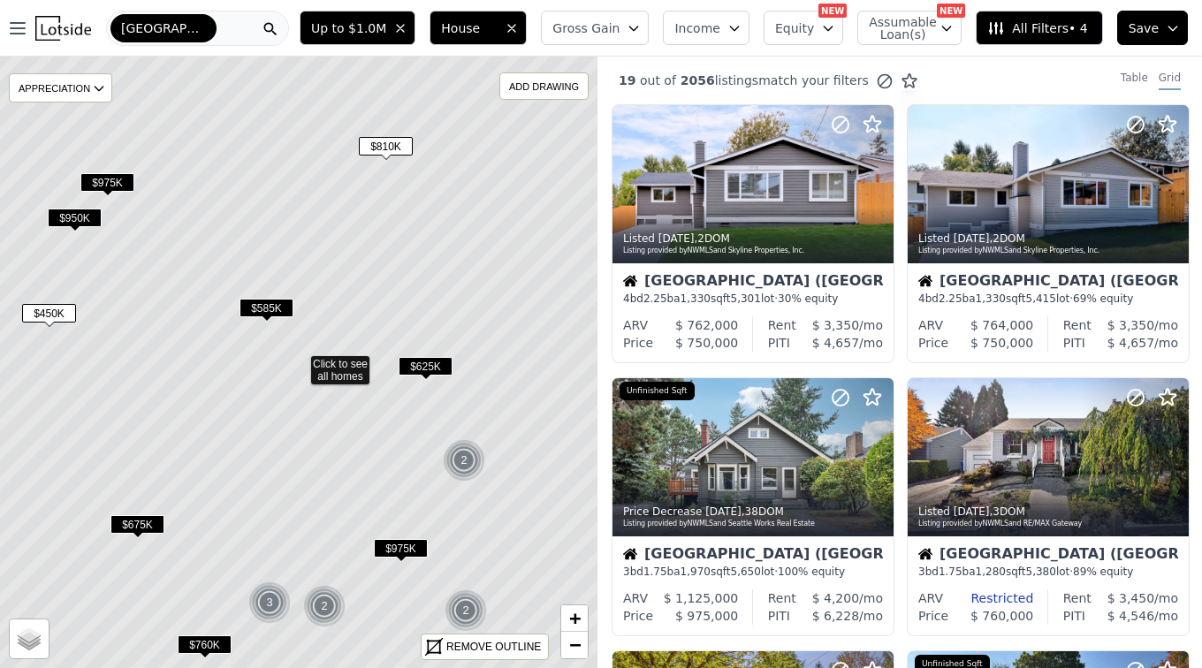
click at [428, 368] on span "$625K" at bounding box center [425, 366] width 54 height 19
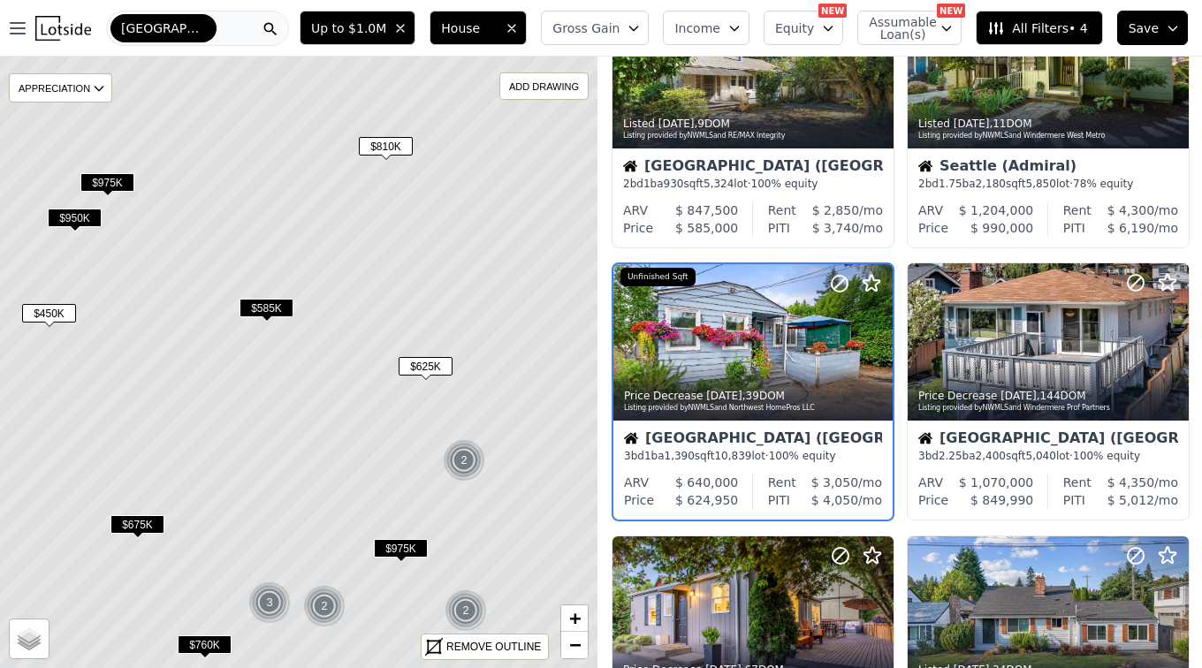
scroll to position [935, 0]
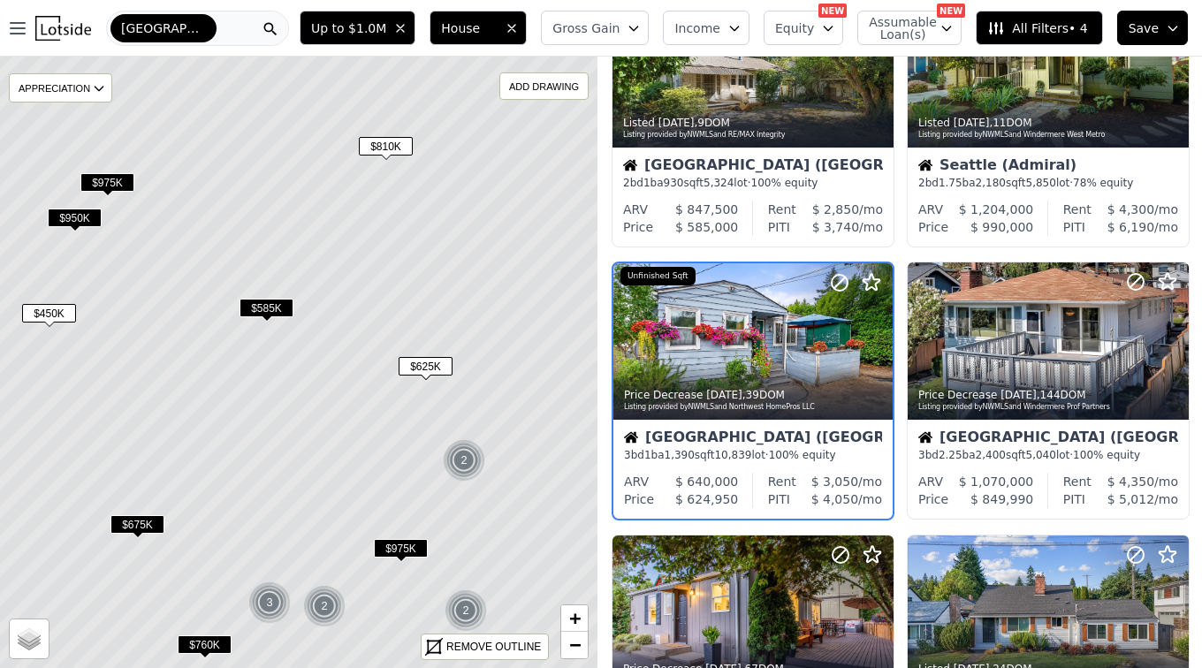
click at [673, 443] on div "Seattle (Riverview)" at bounding box center [753, 439] width 258 height 18
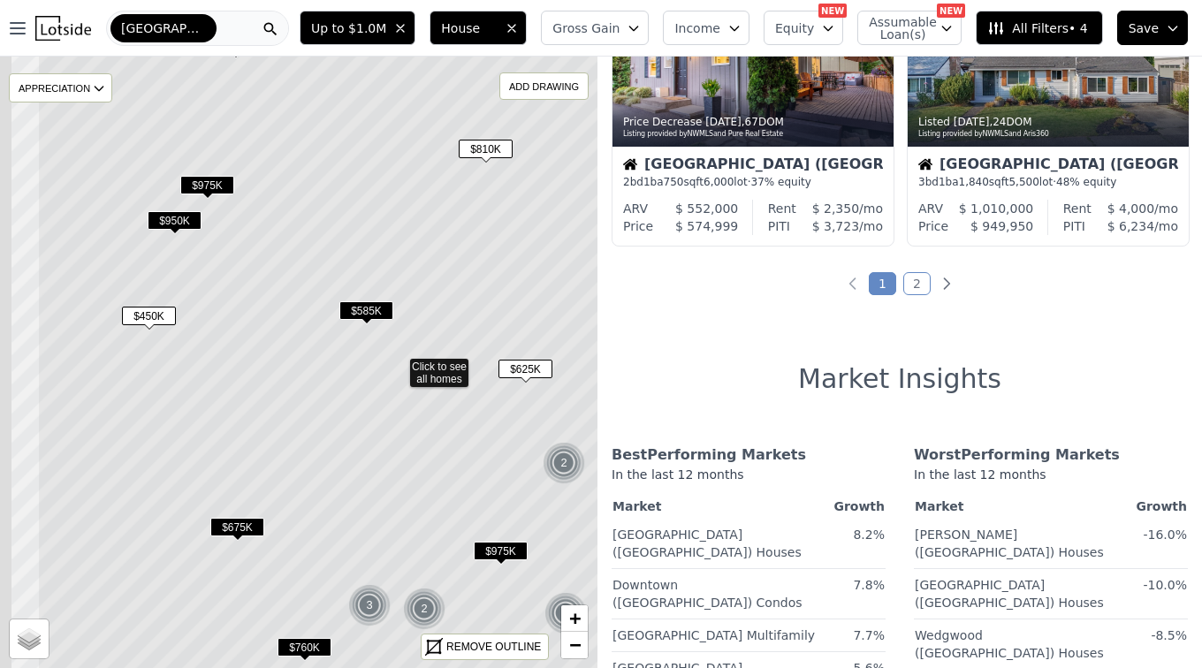
scroll to position [935, 0]
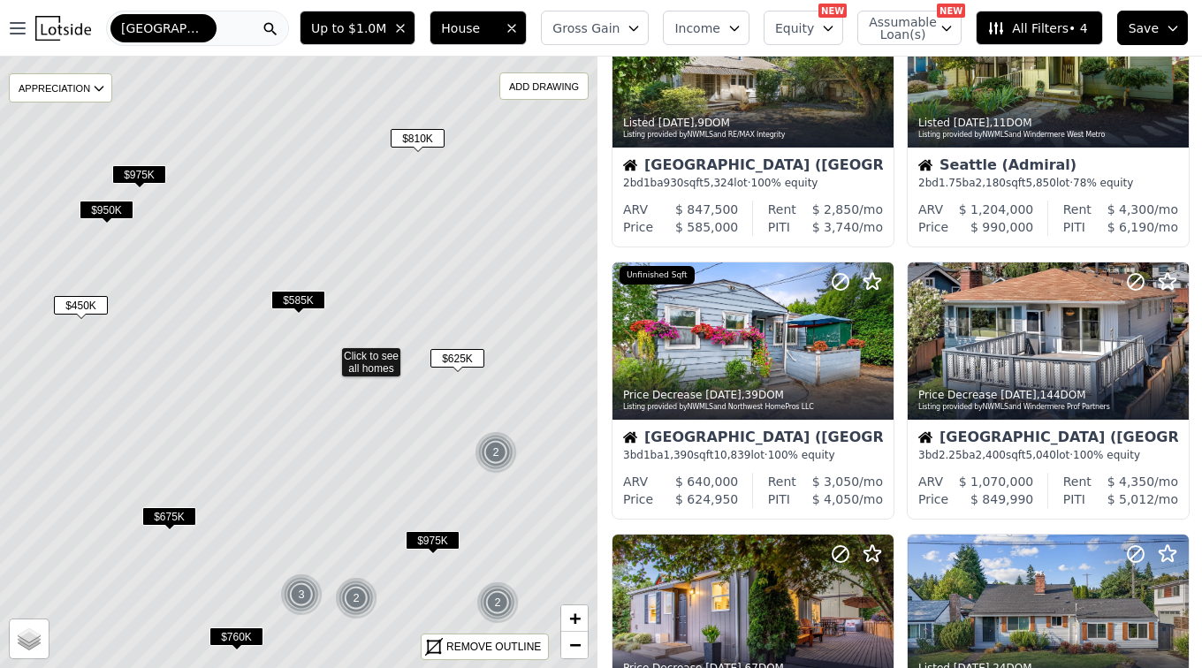
click at [353, 406] on icon at bounding box center [329, 354] width 720 height 737
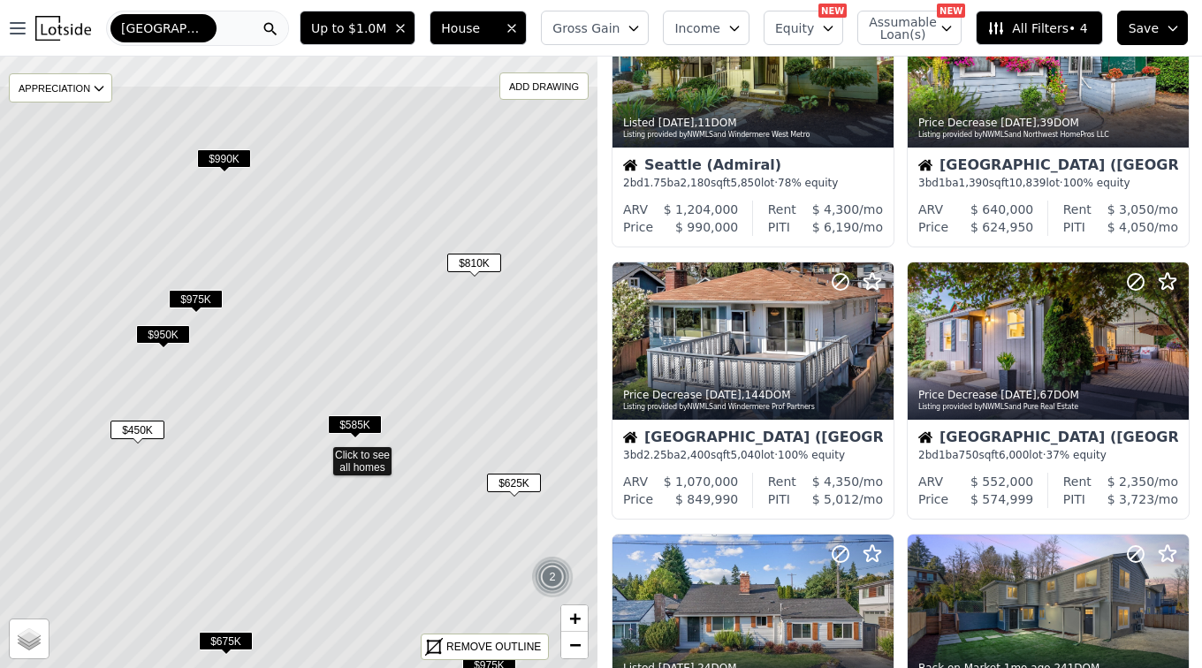
drag, startPoint x: 312, startPoint y: 243, endPoint x: 372, endPoint y: 429, distance: 195.9
click at [335, 323] on icon at bounding box center [320, 453] width 720 height 737
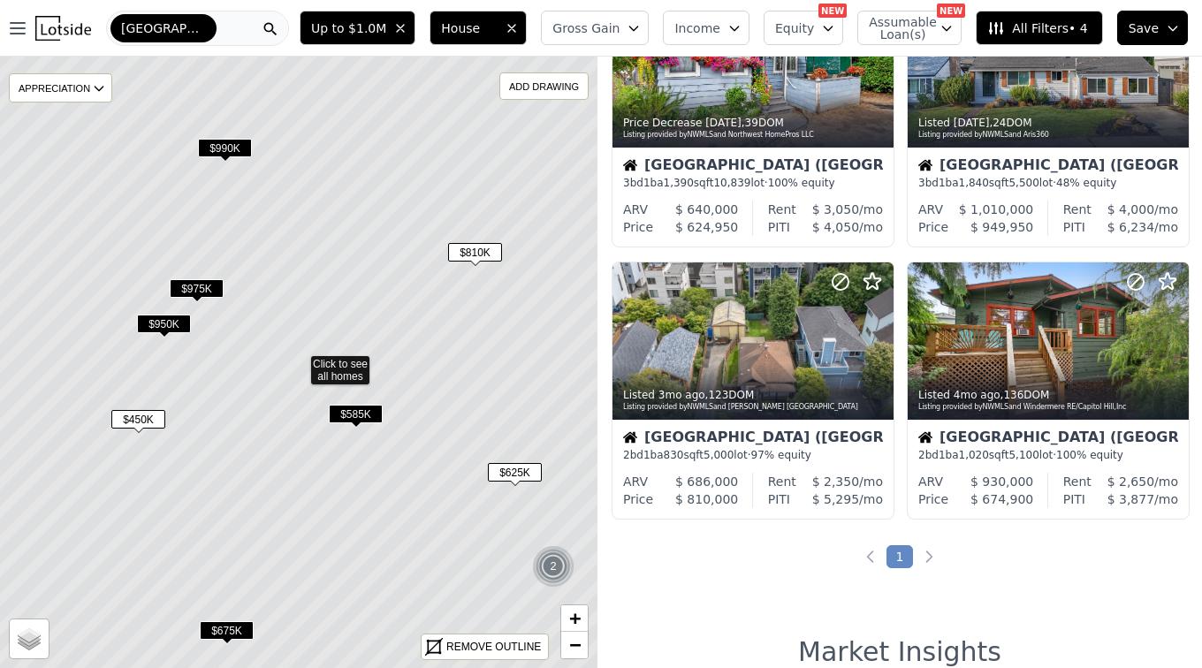
click at [362, 413] on span "$585K" at bounding box center [356, 414] width 54 height 19
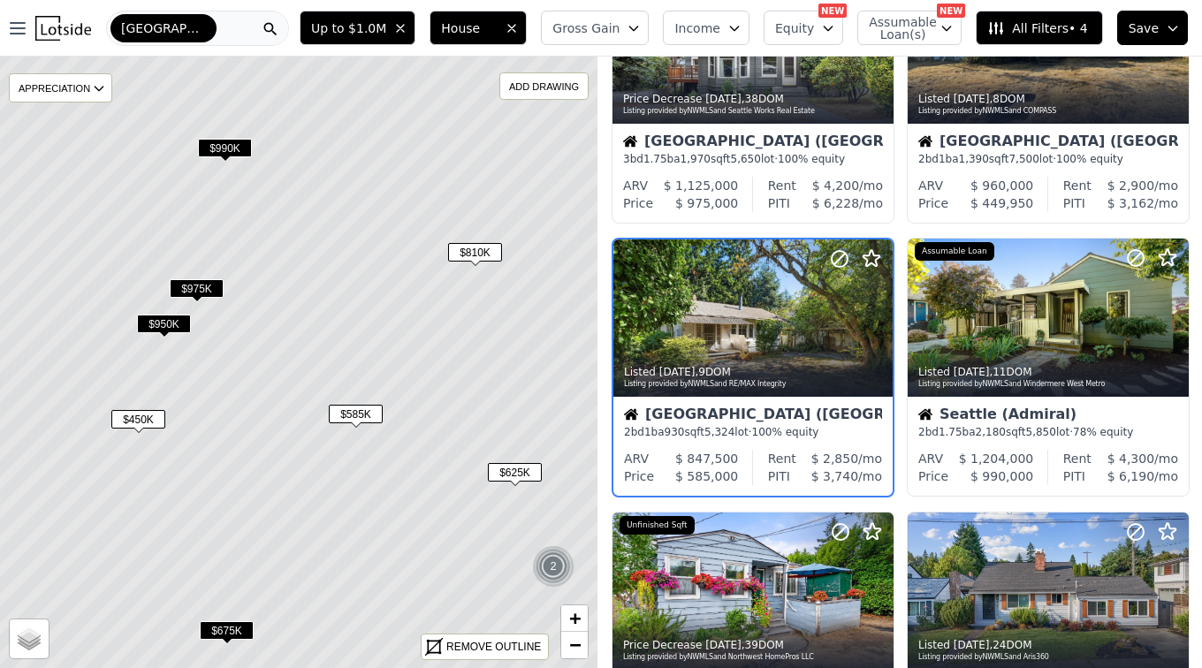
scroll to position [389, 0]
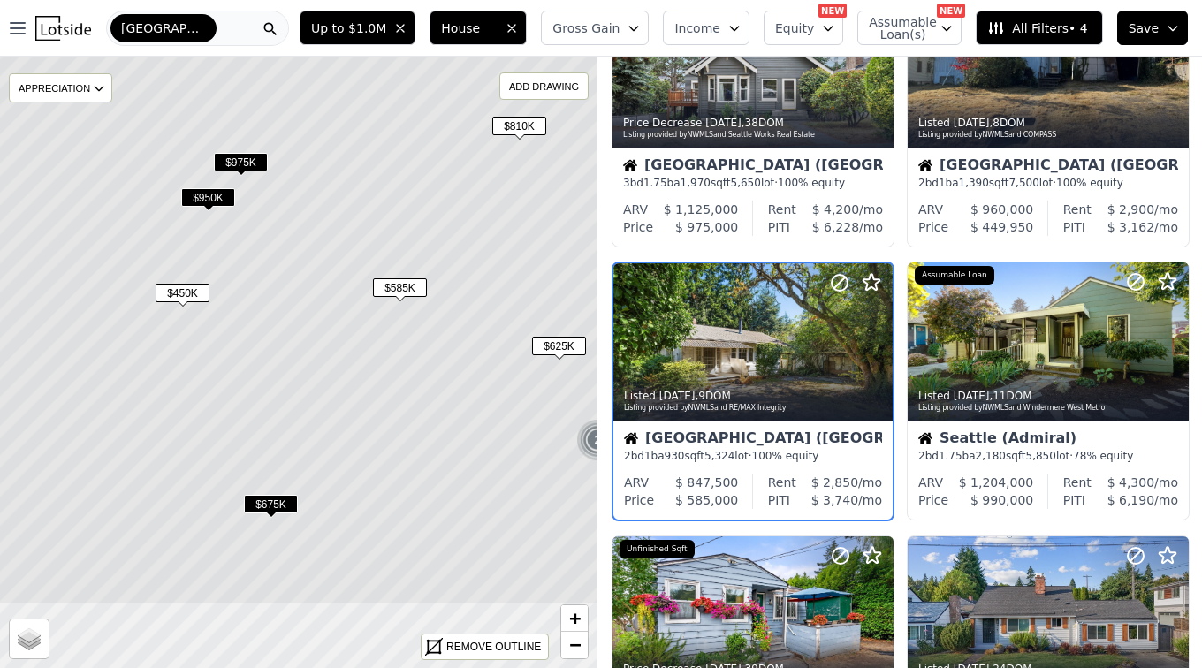
drag, startPoint x: 284, startPoint y: 471, endPoint x: 338, endPoint y: 352, distance: 131.3
click at [338, 350] on icon at bounding box center [342, 235] width 720 height 737
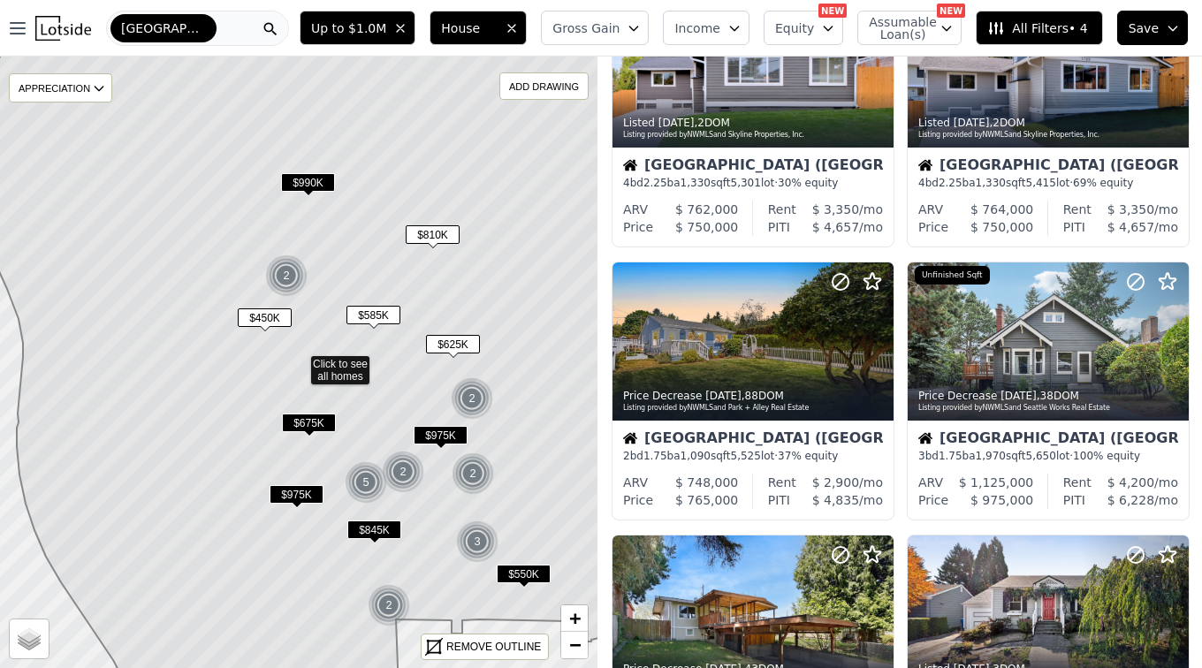
scroll to position [662, 0]
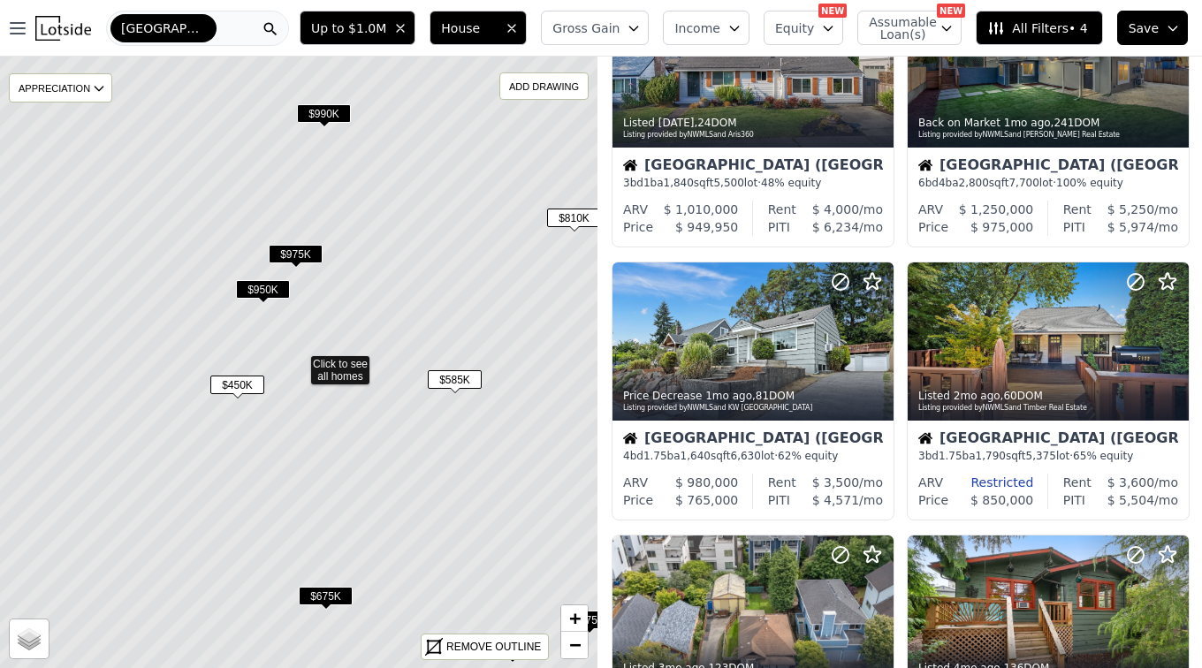
scroll to position [116, 0]
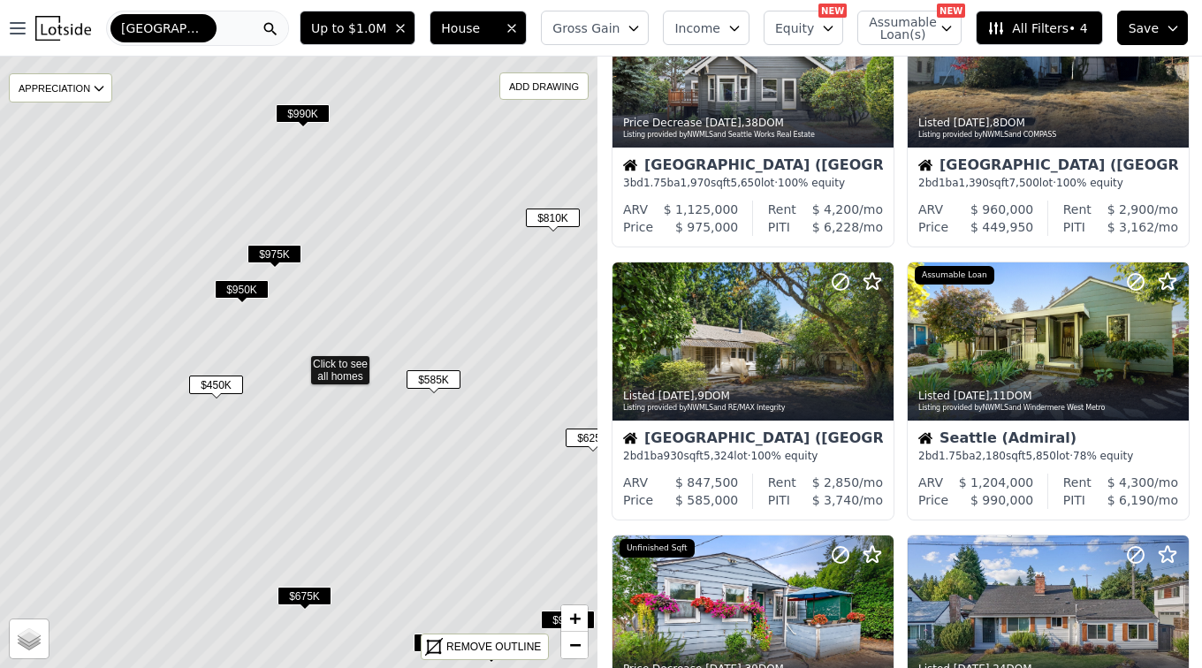
click at [214, 386] on span "$450K" at bounding box center [216, 384] width 54 height 19
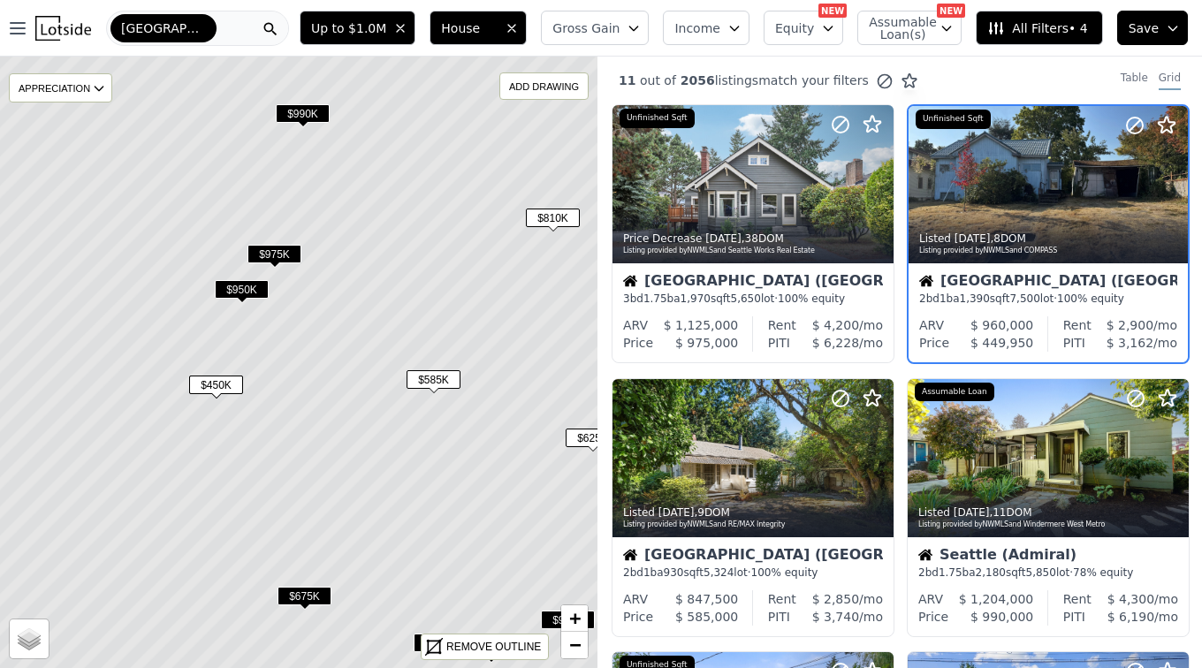
click at [982, 287] on div "Seattle (West Seattle)" at bounding box center [1048, 283] width 258 height 18
click at [1022, 283] on div "Seattle (West Seattle)" at bounding box center [1048, 283] width 258 height 18
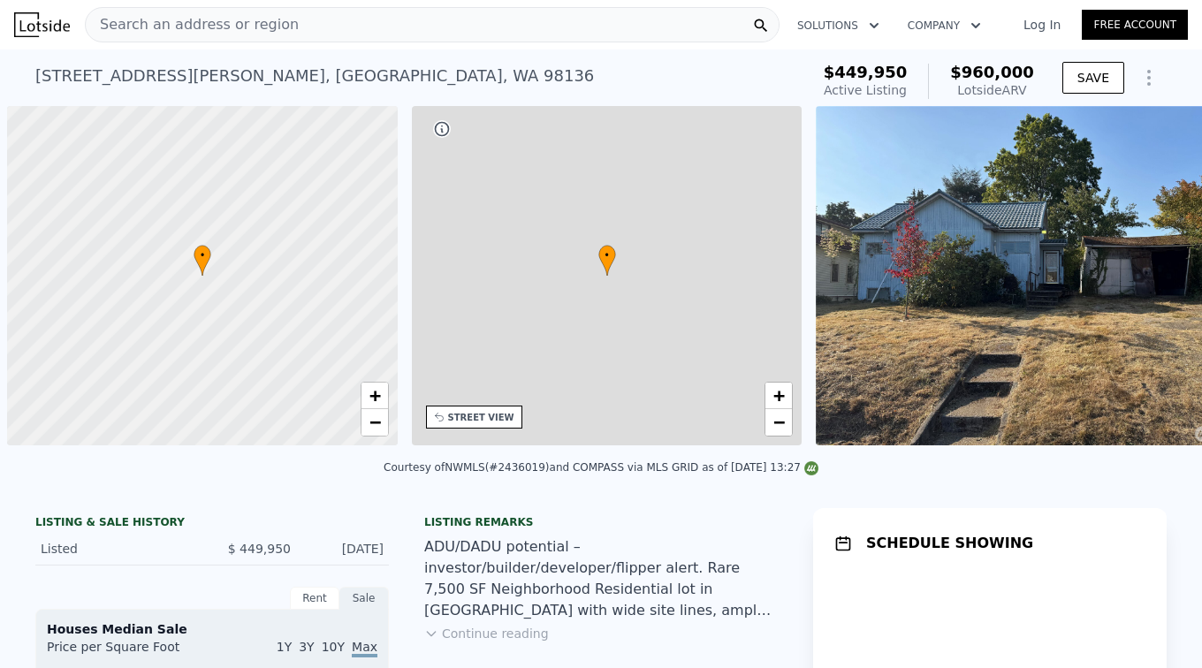
scroll to position [0, 7]
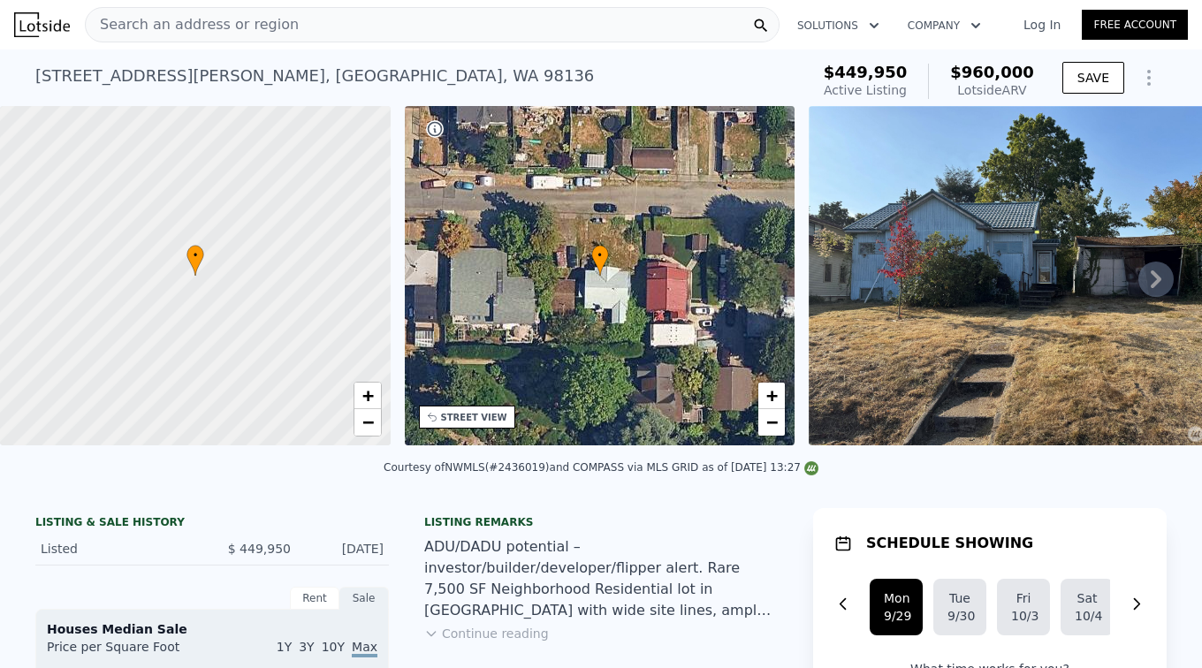
click at [303, 344] on div at bounding box center [195, 275] width 468 height 407
drag, startPoint x: 300, startPoint y: 340, endPoint x: 293, endPoint y: 383, distance: 43.0
click at [293, 383] on div at bounding box center [195, 275] width 468 height 407
drag, startPoint x: 294, startPoint y: 339, endPoint x: 291, endPoint y: 360, distance: 21.5
click at [298, 368] on div at bounding box center [195, 275] width 468 height 407
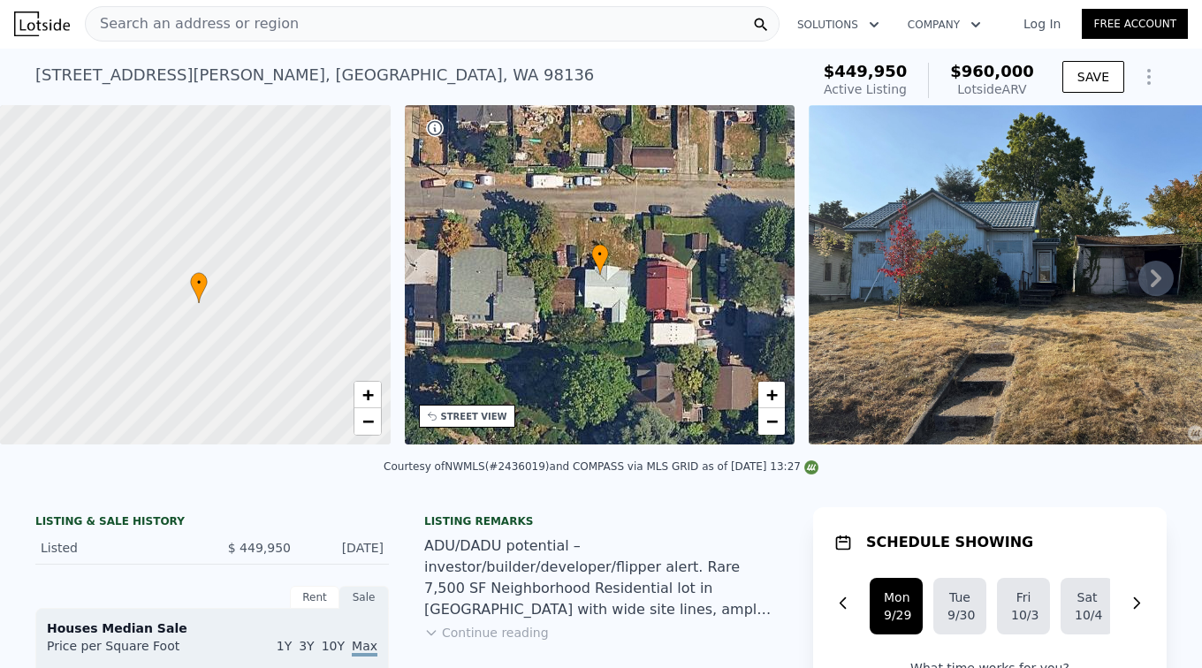
scroll to position [0, 0]
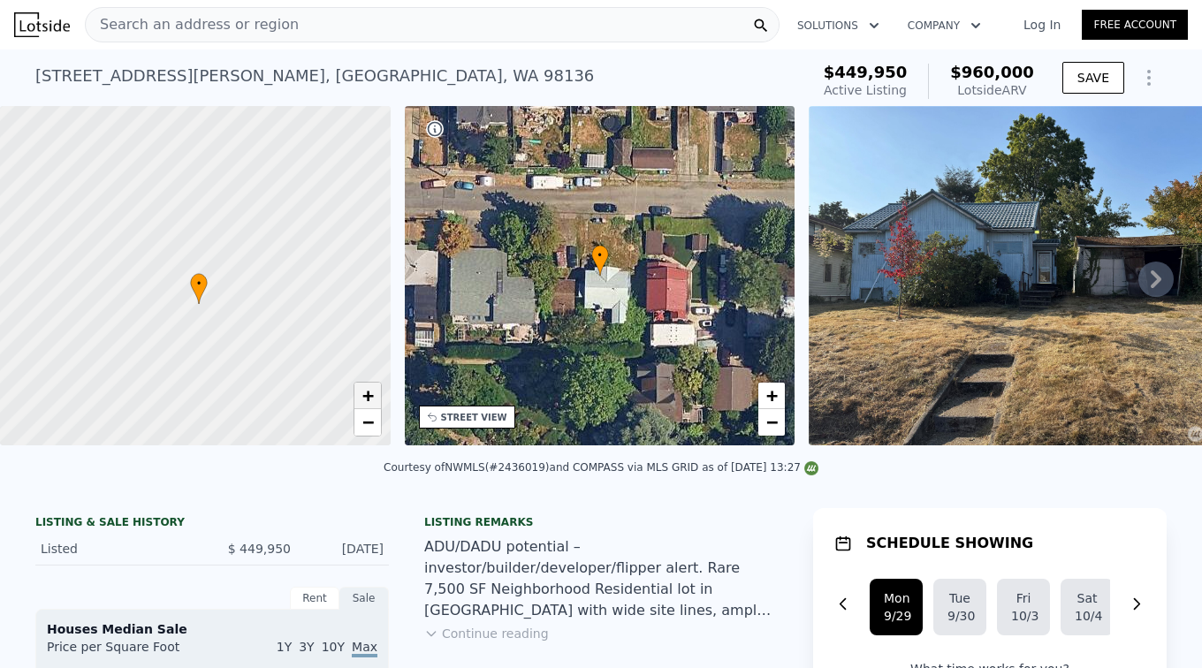
click at [372, 392] on span "+" at bounding box center [366, 395] width 11 height 22
click at [1138, 282] on icon at bounding box center [1155, 279] width 35 height 35
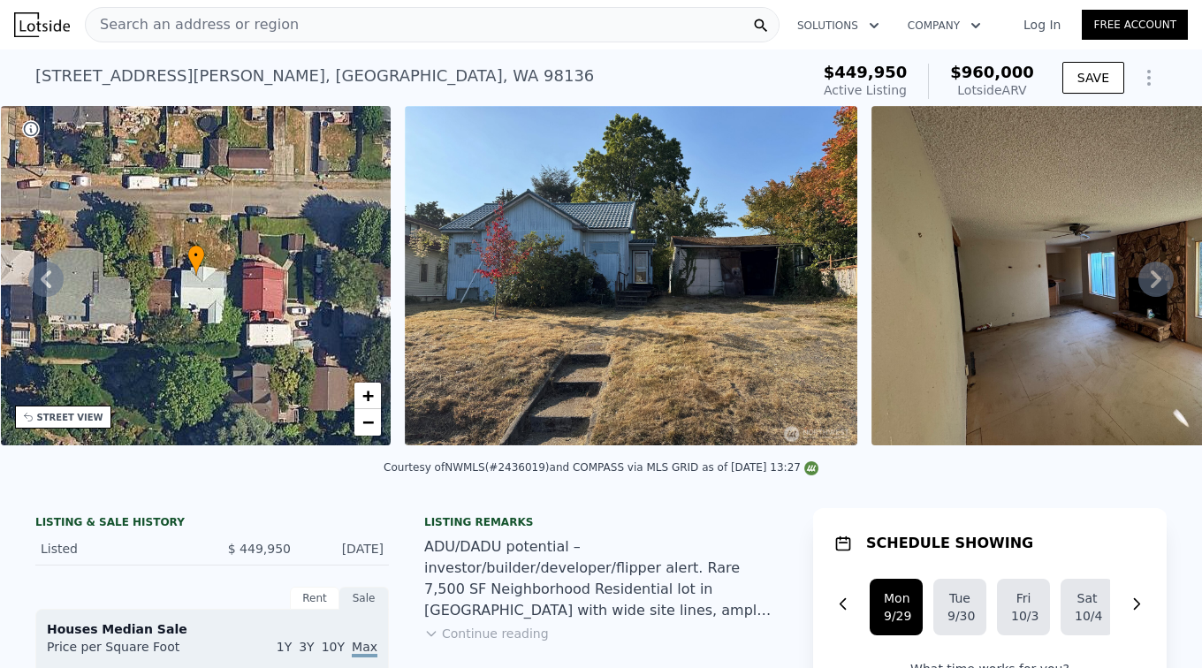
click at [1139, 284] on icon at bounding box center [1155, 279] width 35 height 35
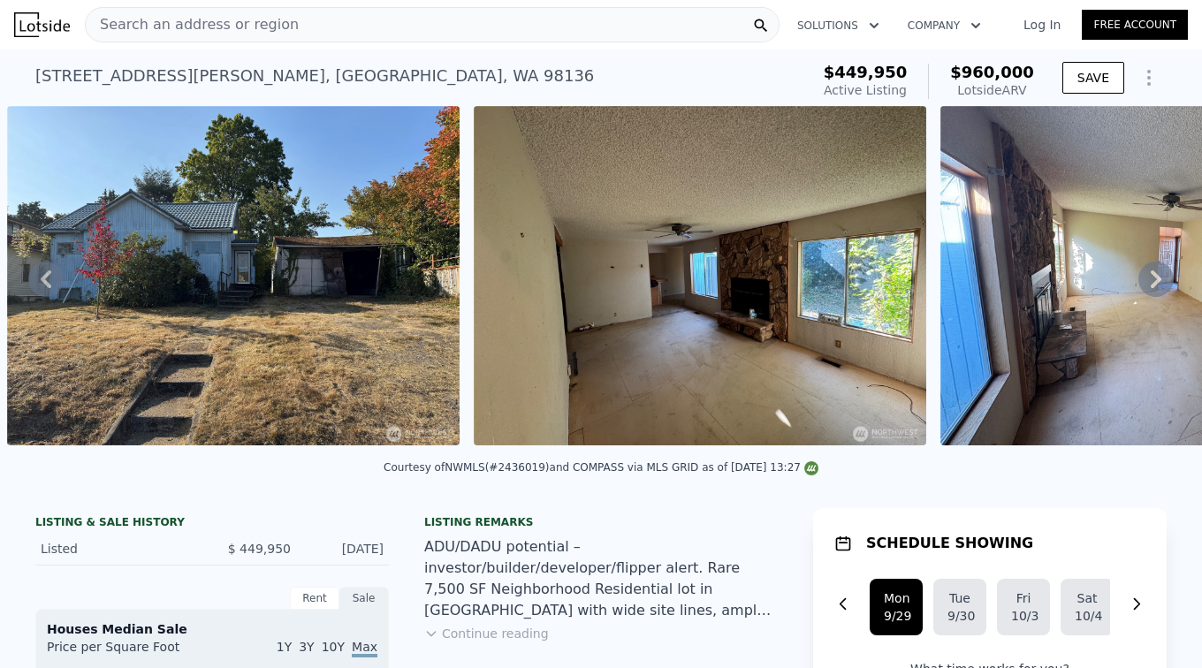
click at [1139, 284] on icon at bounding box center [1155, 279] width 35 height 35
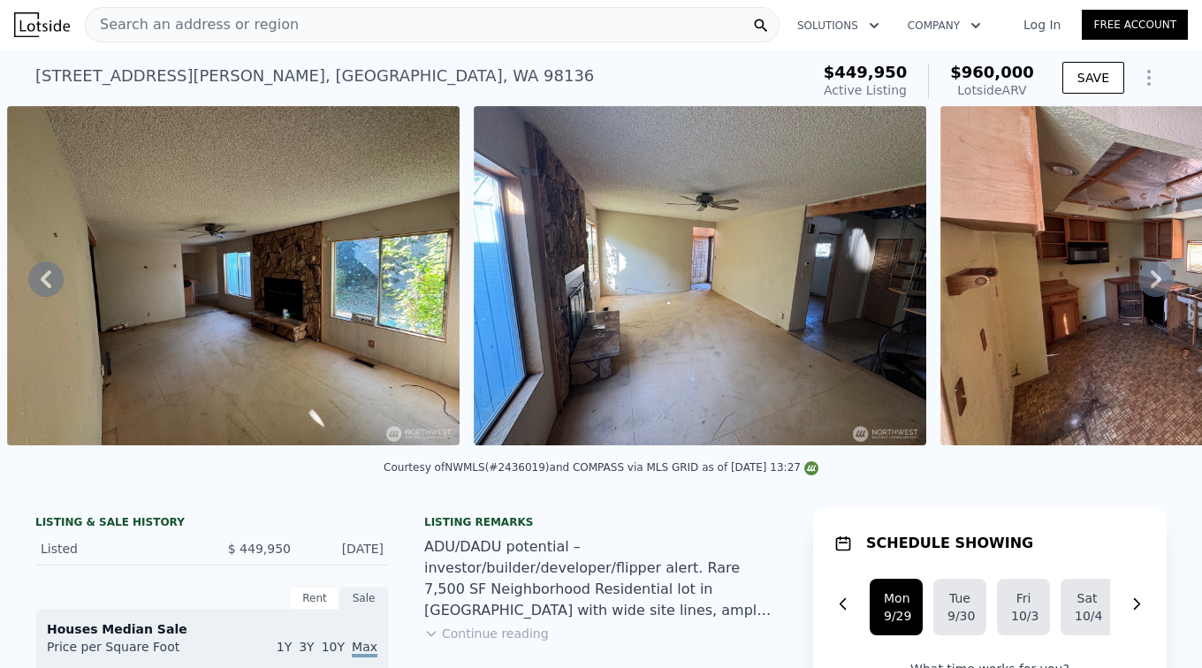
click at [1139, 284] on icon at bounding box center [1155, 279] width 35 height 35
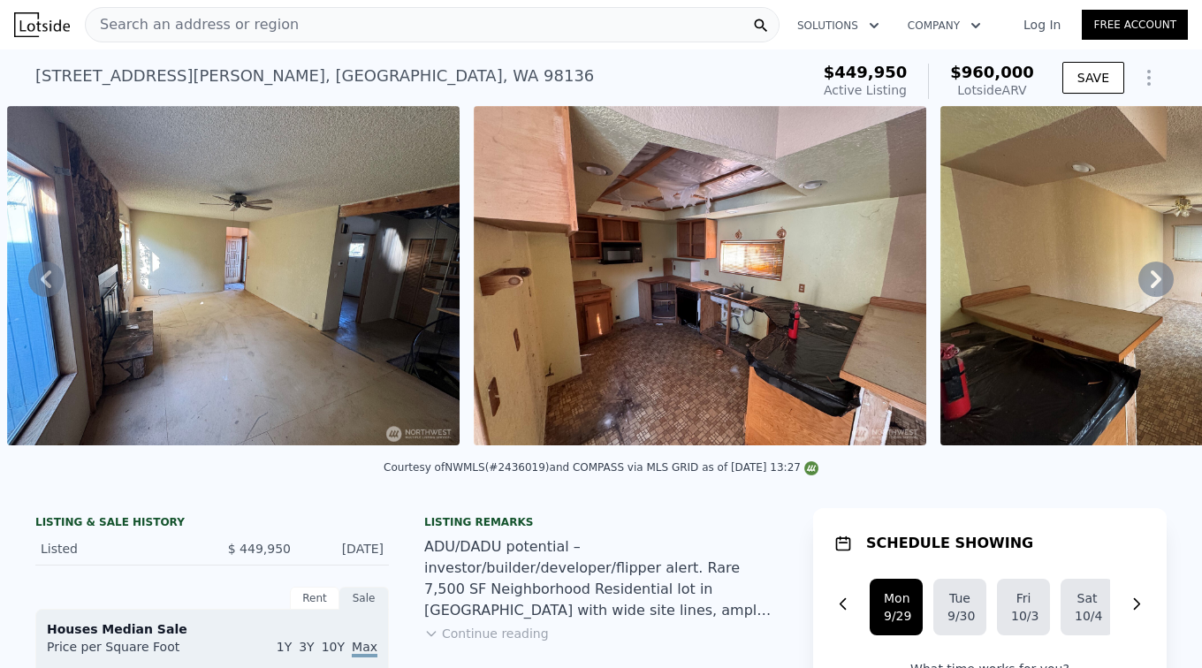
click at [1139, 284] on icon at bounding box center [1155, 279] width 35 height 35
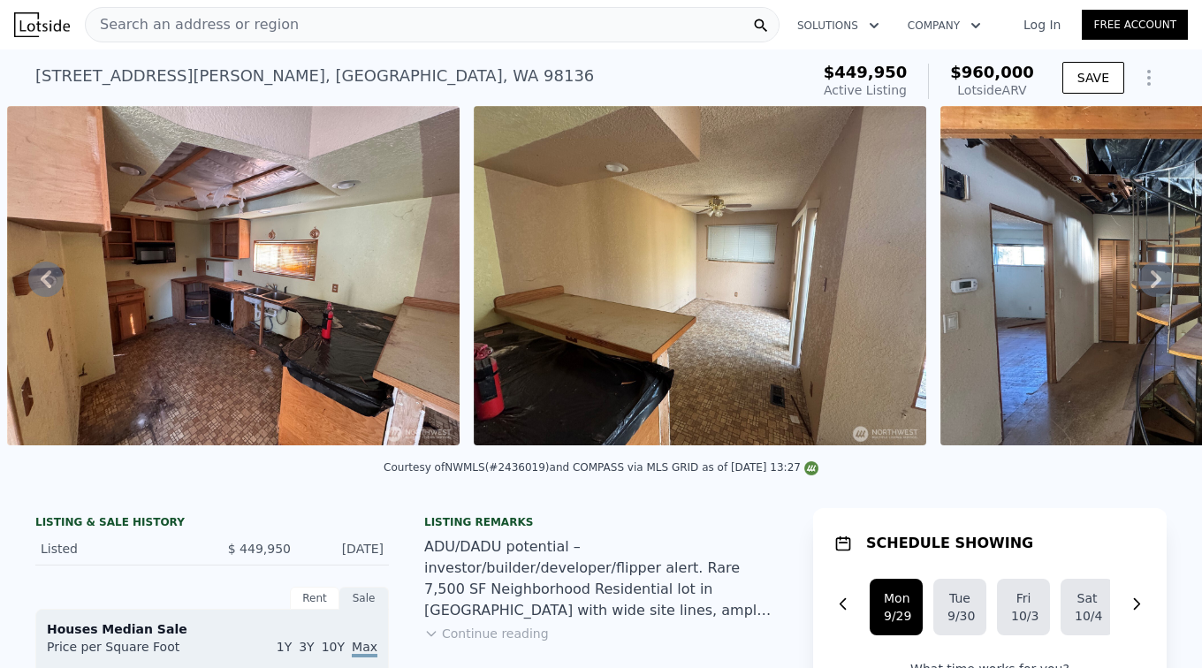
click at [1139, 284] on icon at bounding box center [1155, 279] width 35 height 35
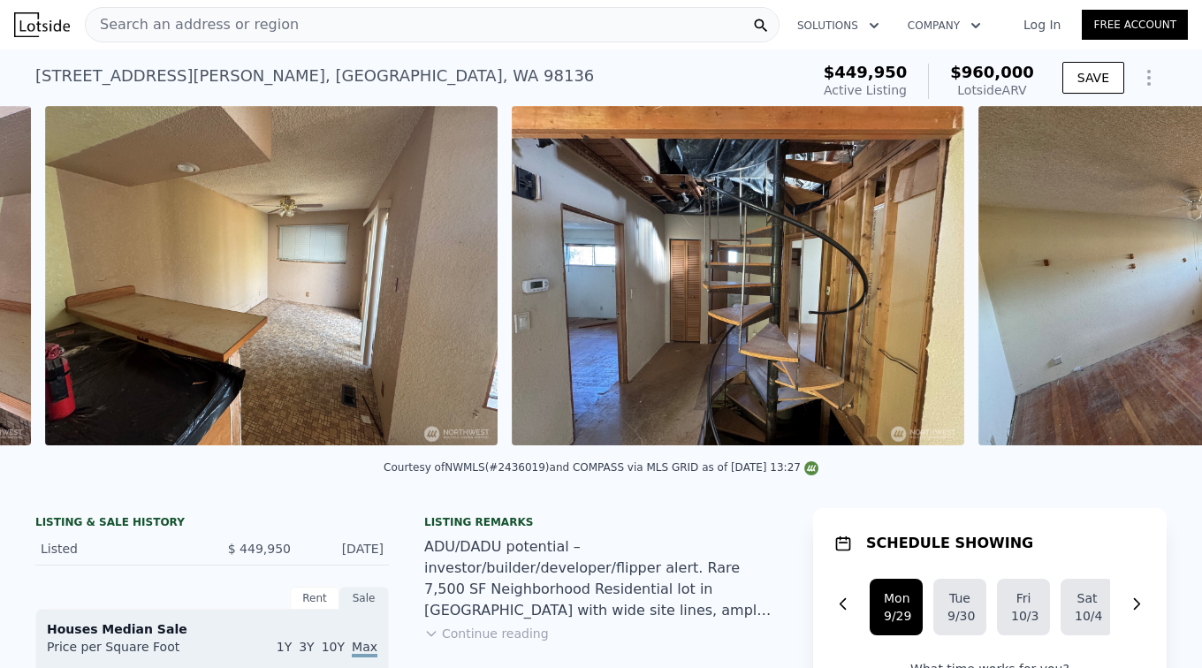
scroll to position [0, 2674]
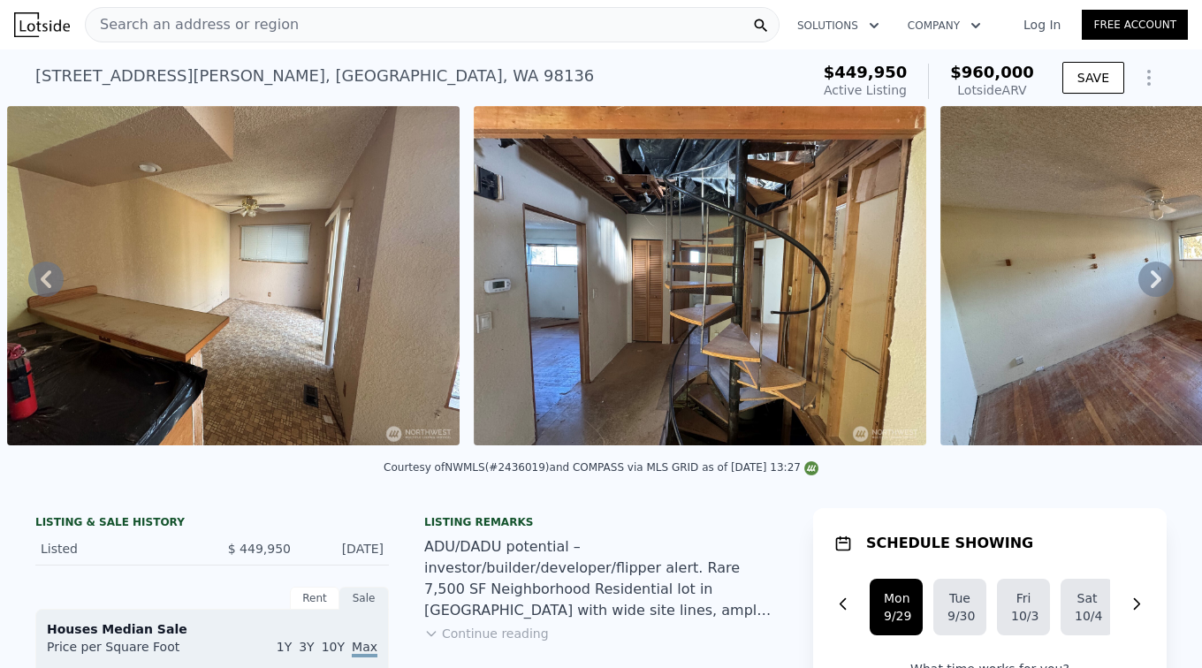
click at [1138, 284] on icon at bounding box center [1155, 279] width 35 height 35
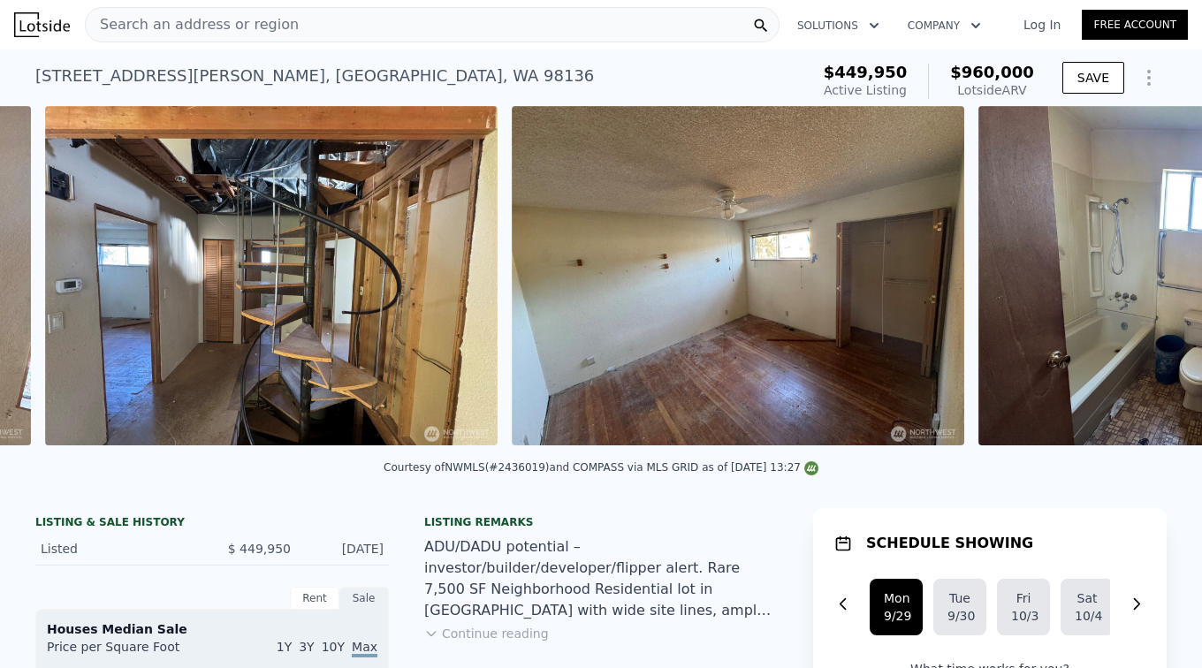
scroll to position [0, 3141]
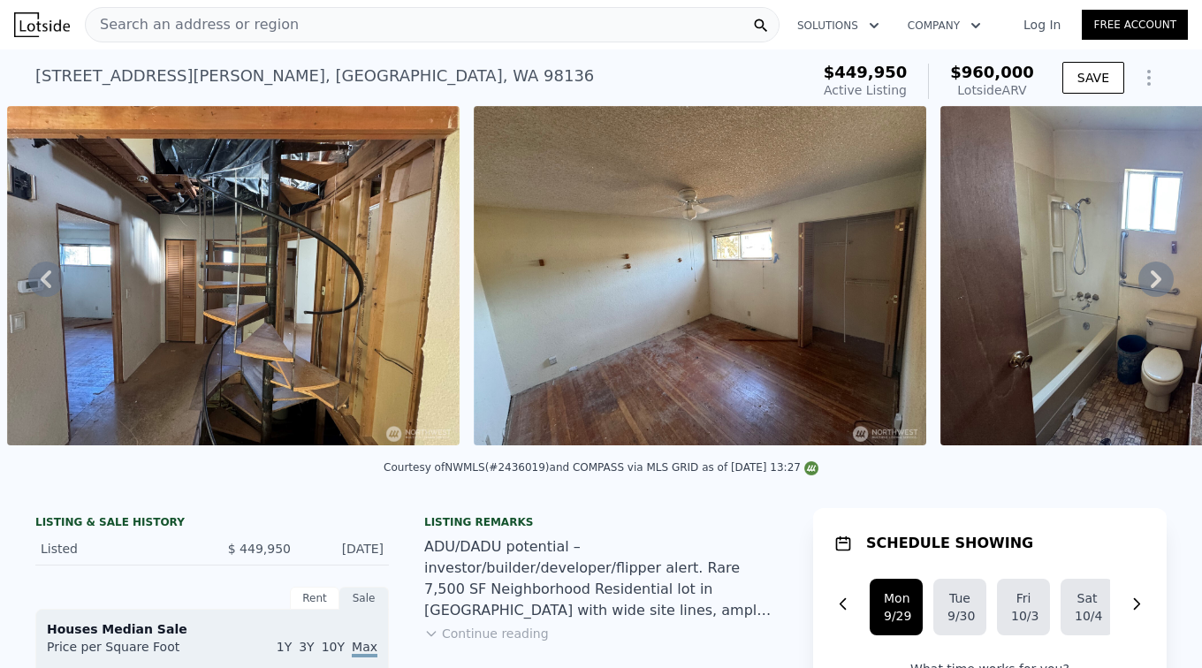
click at [1138, 286] on icon at bounding box center [1155, 279] width 35 height 35
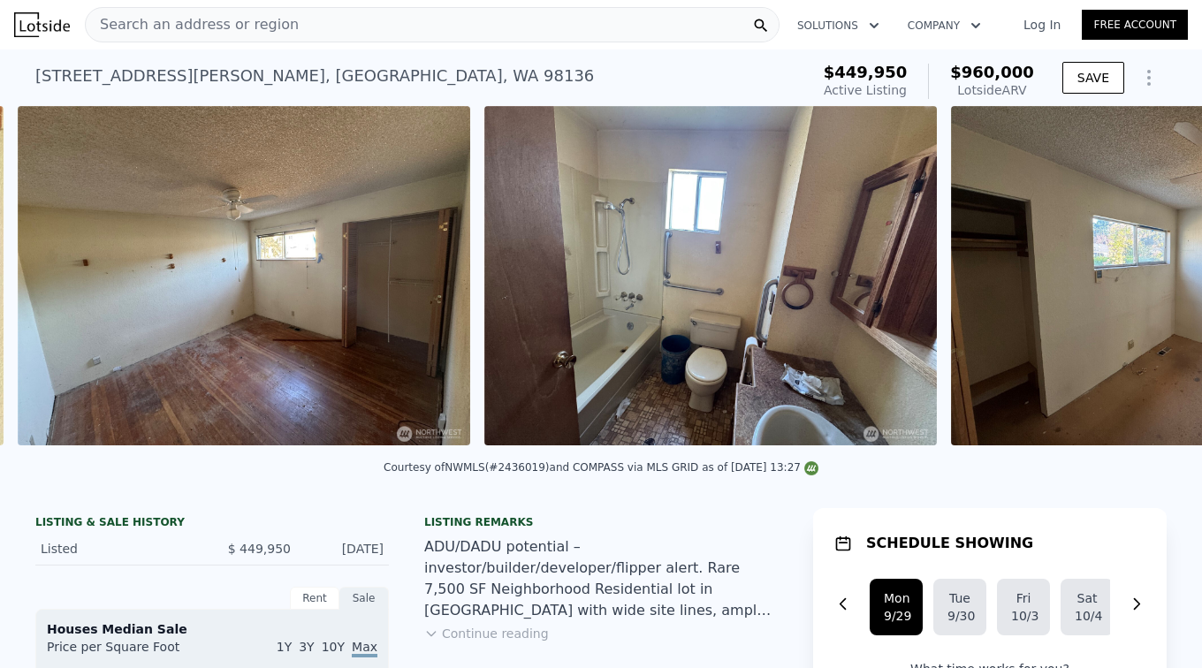
scroll to position [0, 3607]
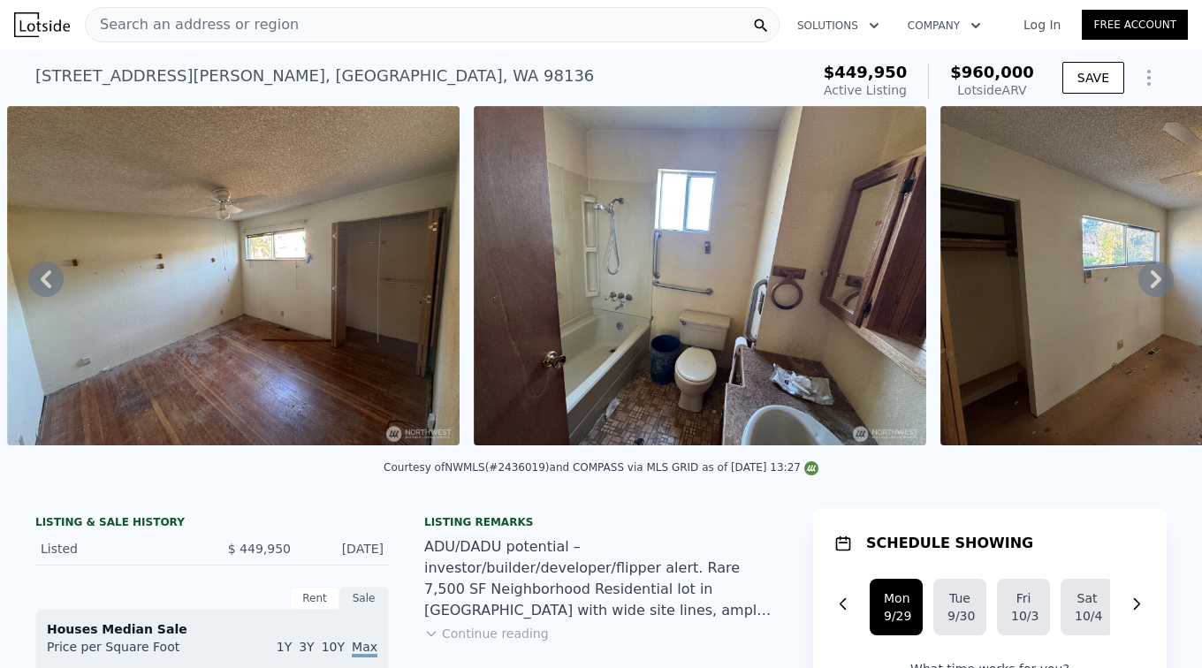
click at [1138, 286] on icon at bounding box center [1155, 279] width 35 height 35
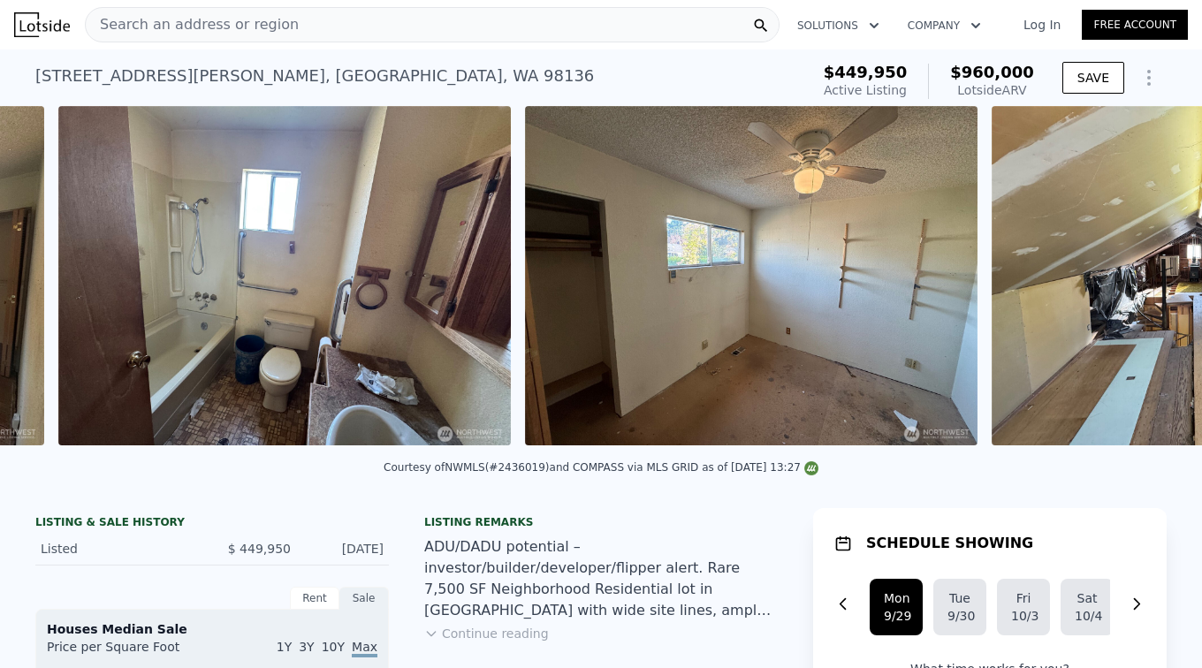
scroll to position [0, 4074]
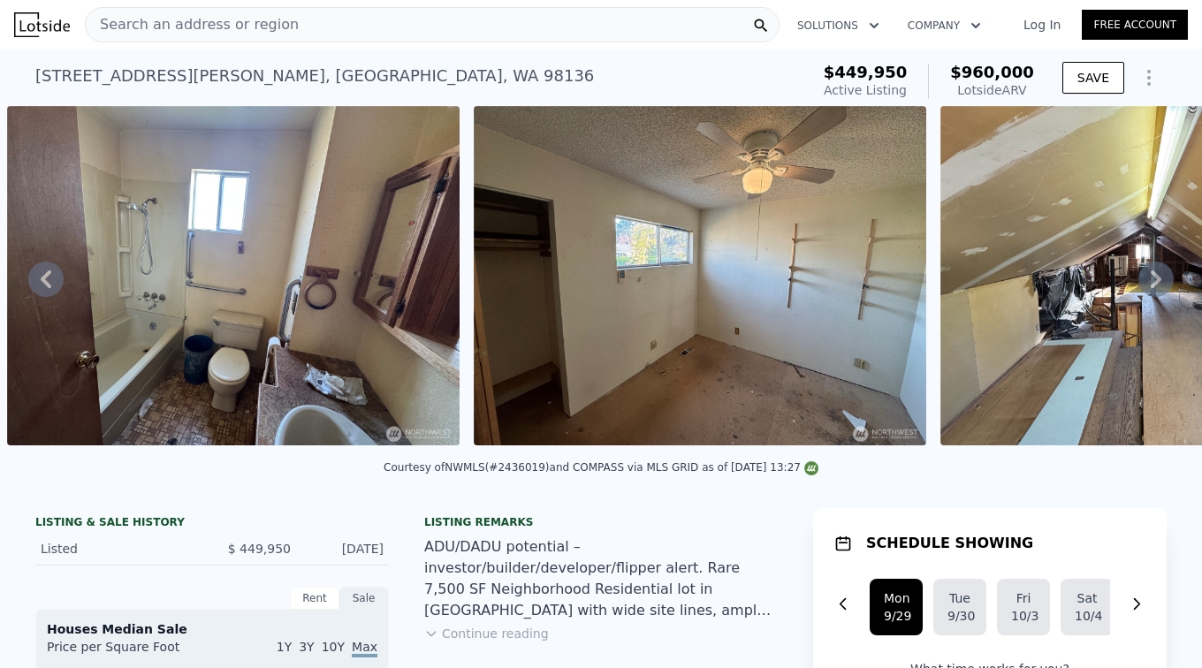
click at [1138, 286] on icon at bounding box center [1155, 279] width 35 height 35
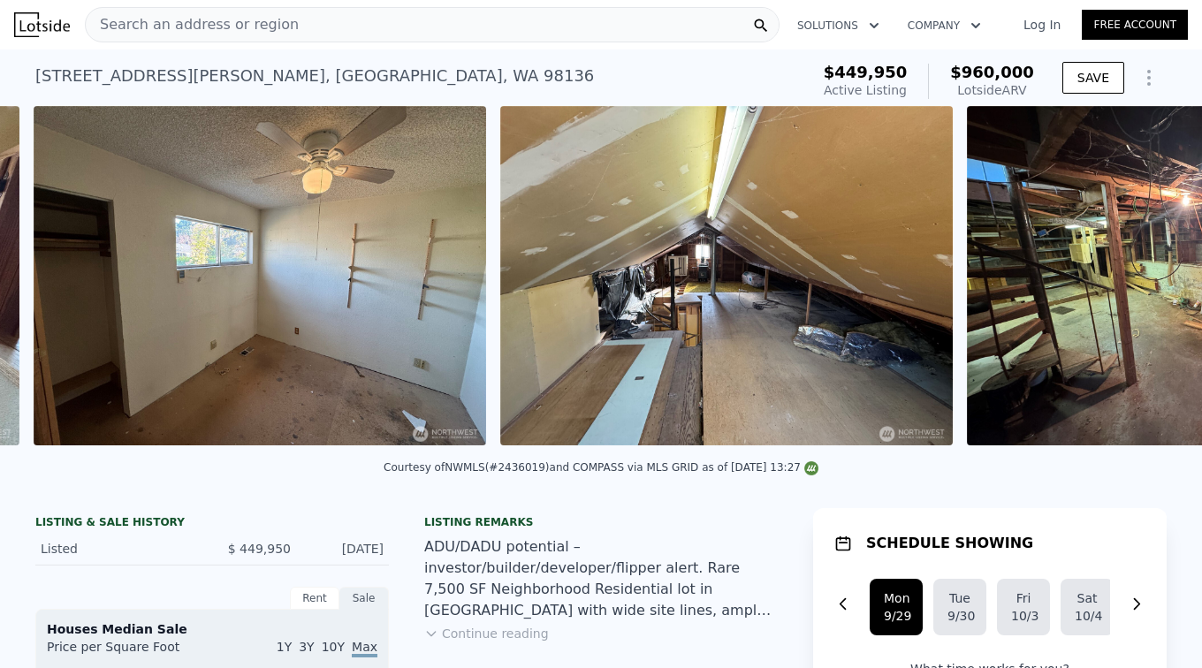
scroll to position [0, 4540]
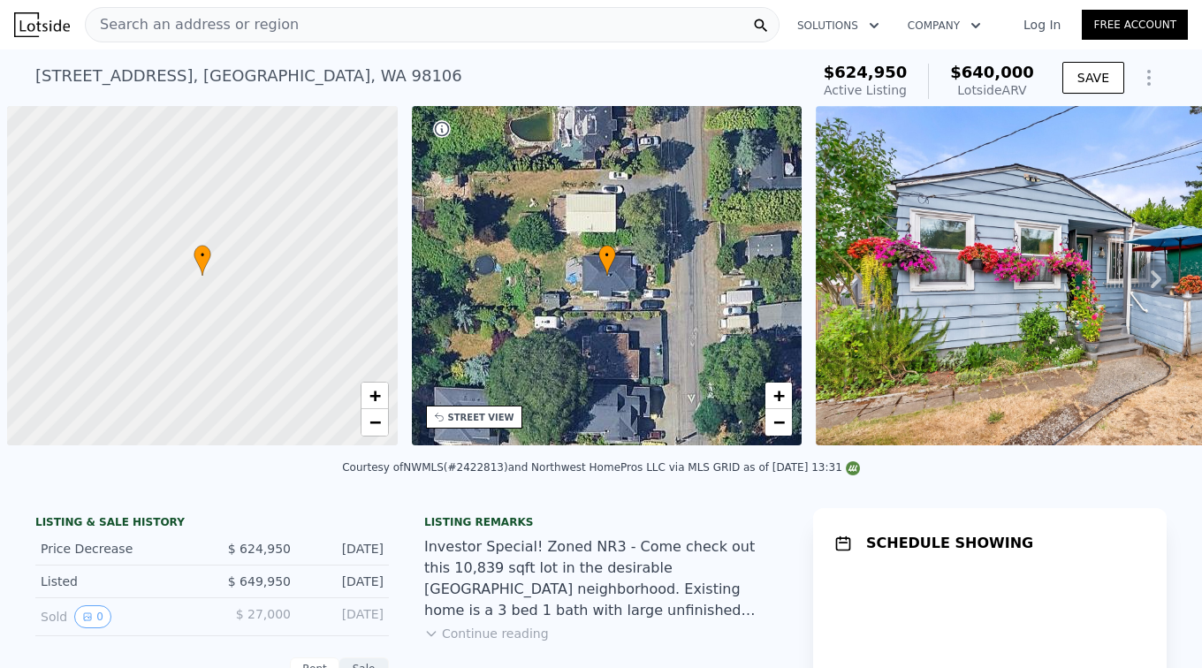
scroll to position [0, 7]
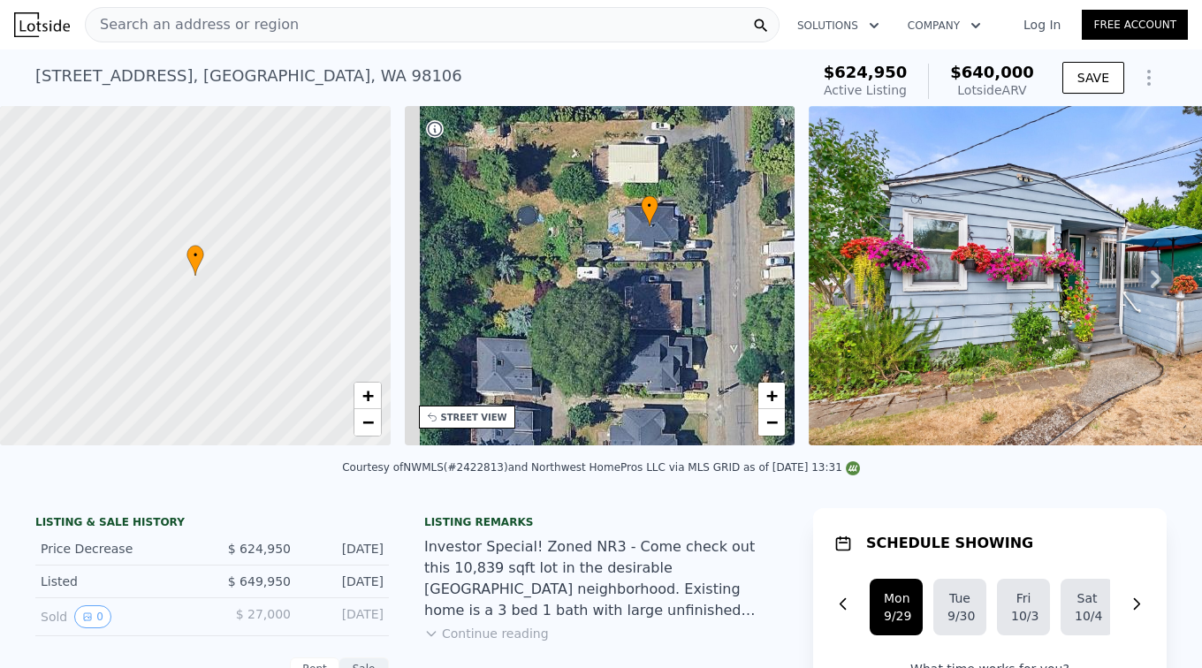
drag, startPoint x: 573, startPoint y: 271, endPoint x: 623, endPoint y: 227, distance: 66.3
click at [623, 227] on div "• + −" at bounding box center [600, 275] width 391 height 339
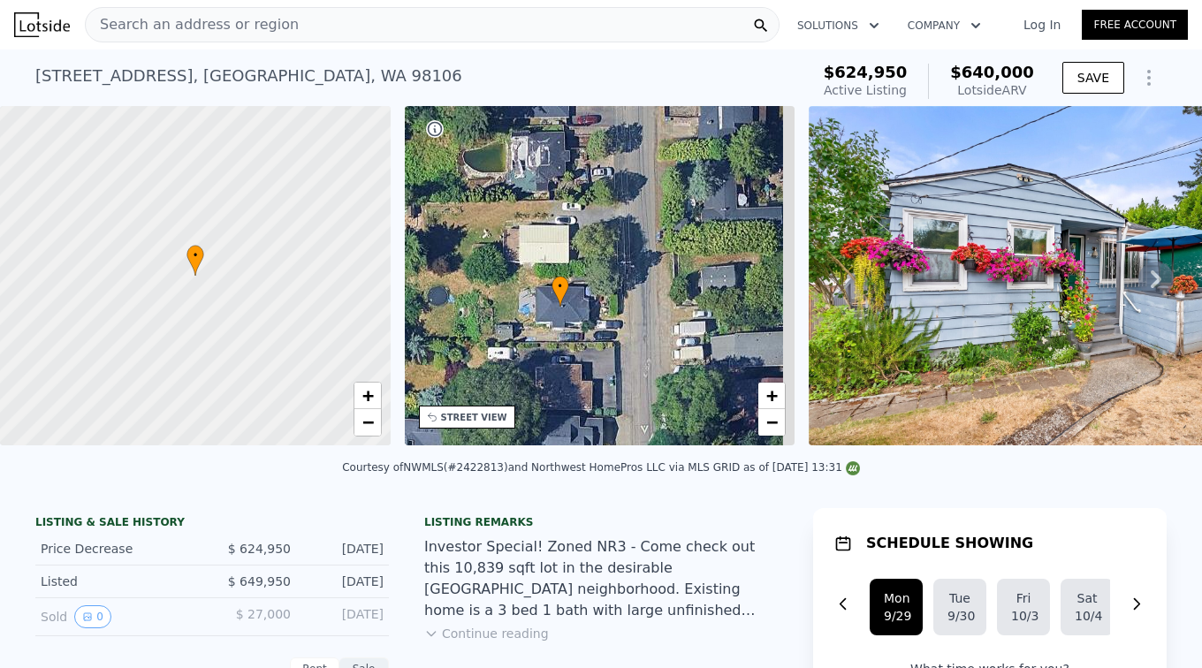
drag, startPoint x: 649, startPoint y: 271, endPoint x: 560, endPoint y: 346, distance: 116.6
click at [560, 346] on div "• + −" at bounding box center [600, 275] width 391 height 339
click at [475, 421] on div "STREET VIEW" at bounding box center [474, 417] width 66 height 13
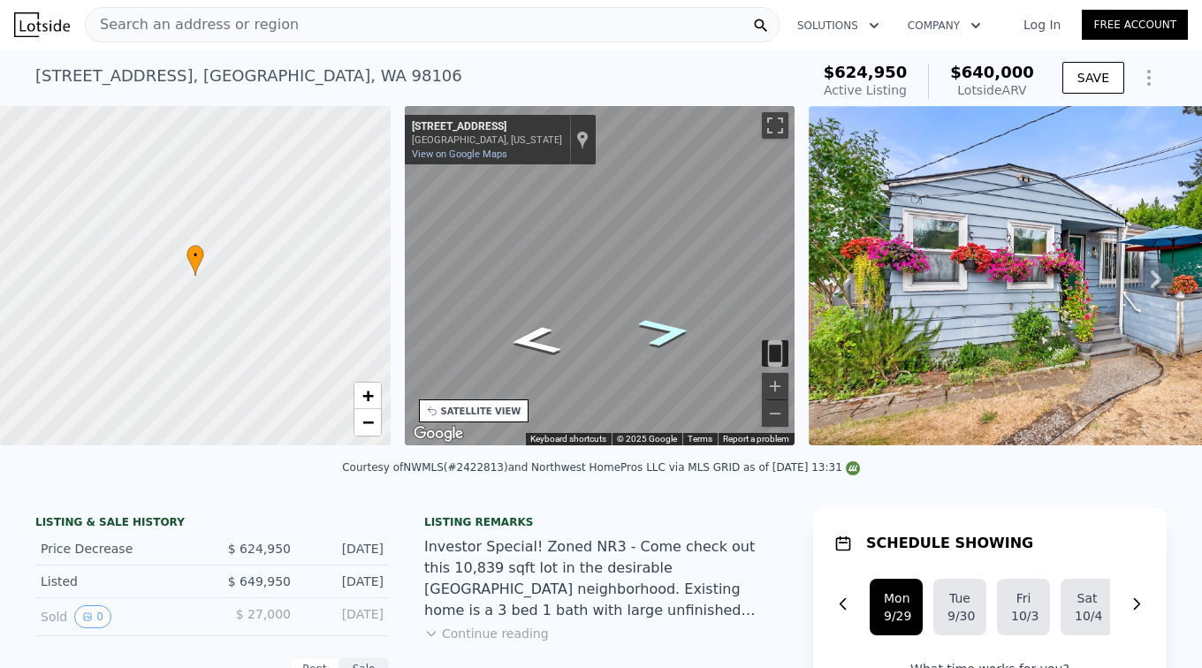
click at [665, 330] on icon "Go North, 21st Ave SW" at bounding box center [664, 331] width 99 height 43
click at [550, 340] on icon "Go South, 21st Ave SW" at bounding box center [534, 341] width 99 height 43
click at [1005, 314] on img at bounding box center [1062, 275] width 508 height 339
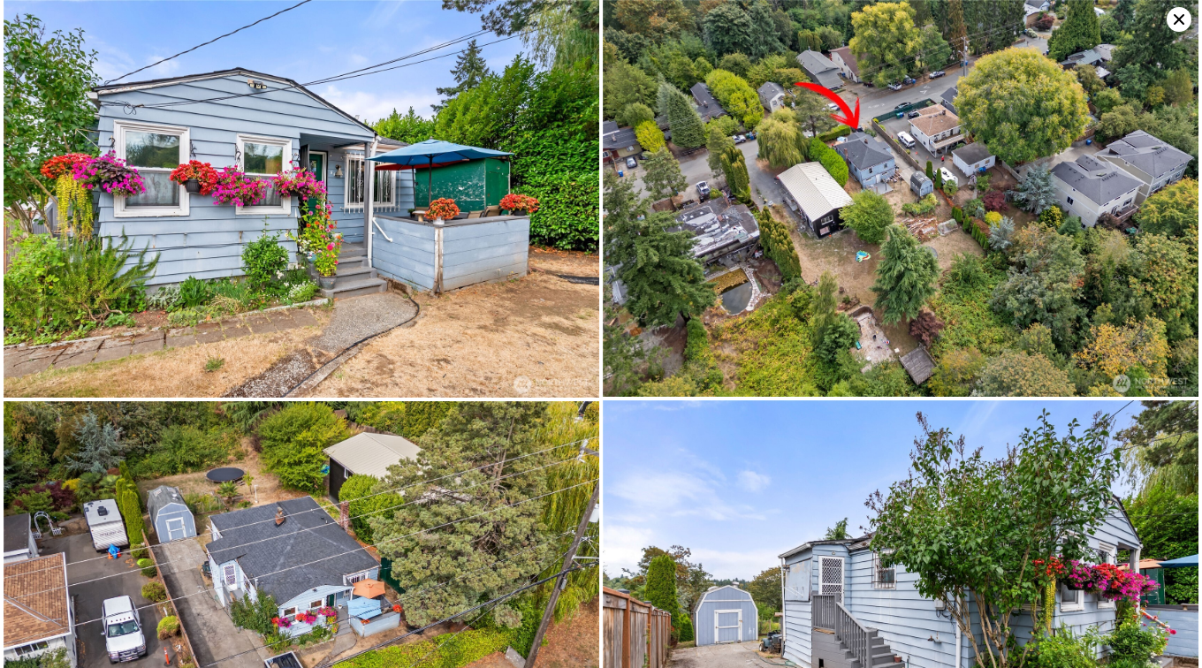
scroll to position [0, 0]
click at [386, 249] on img at bounding box center [301, 199] width 595 height 398
